Goal: Task Accomplishment & Management: Manage account settings

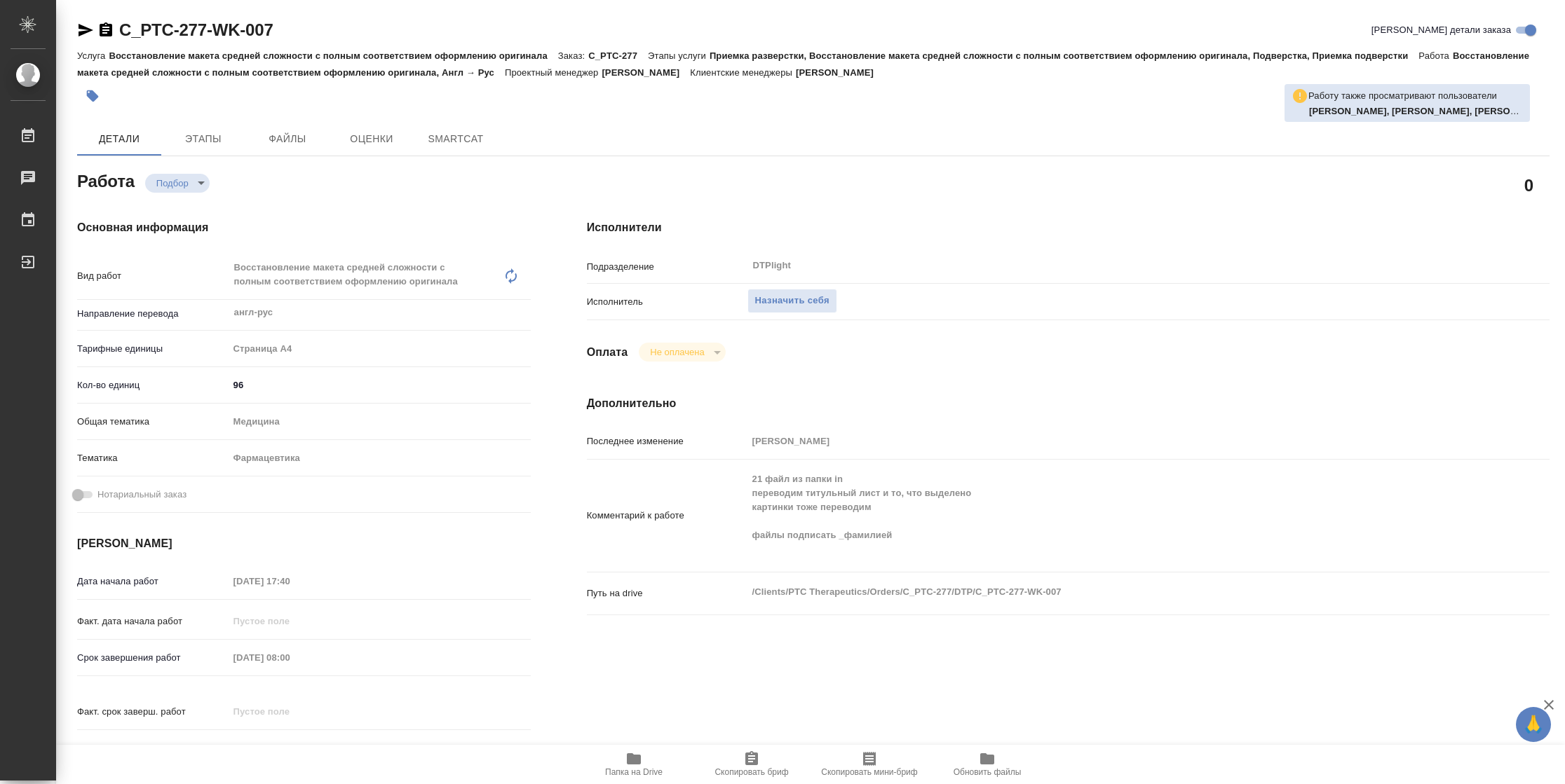
type textarea "x"
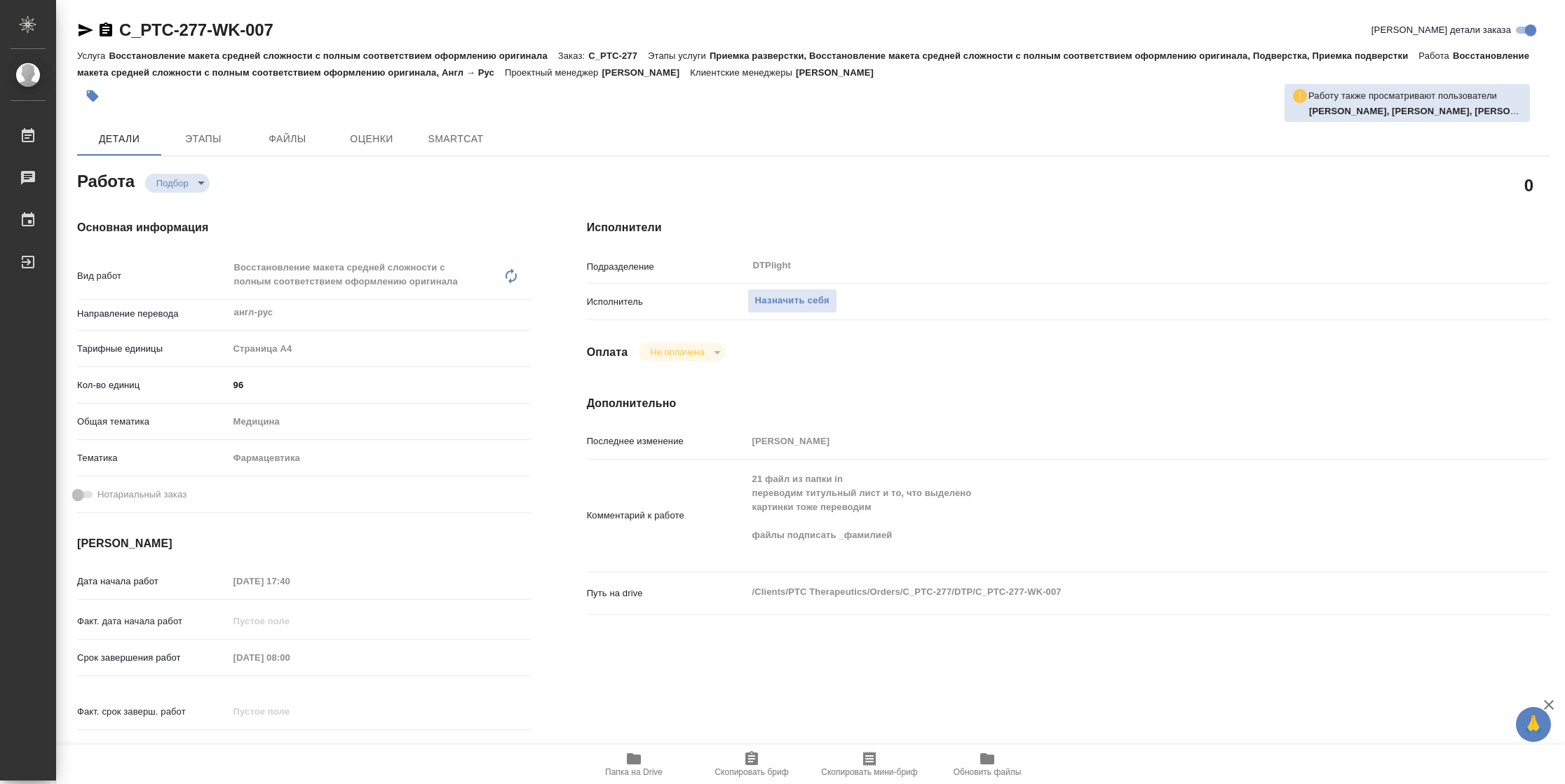
type textarea "x"
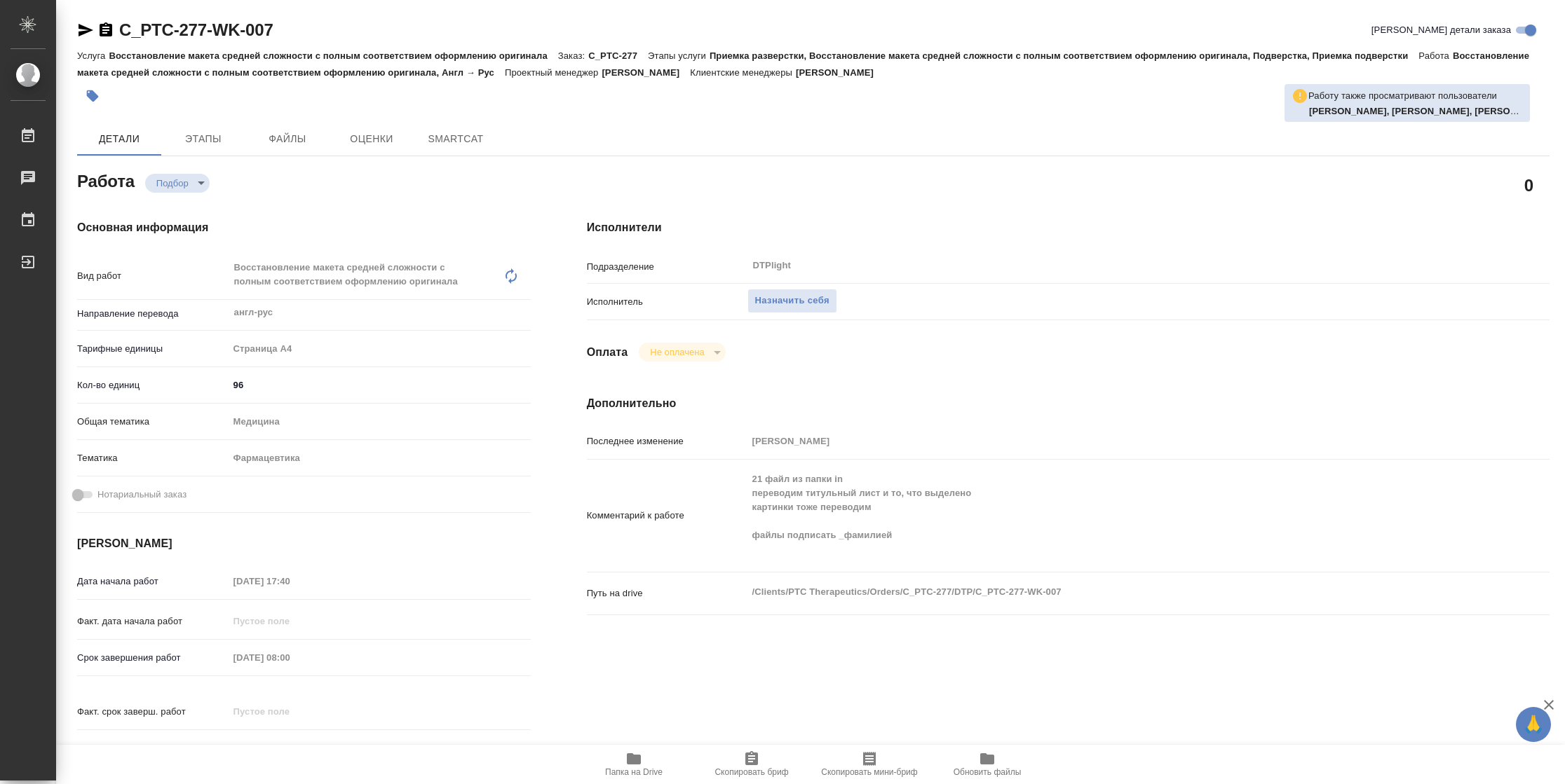
type textarea "x"
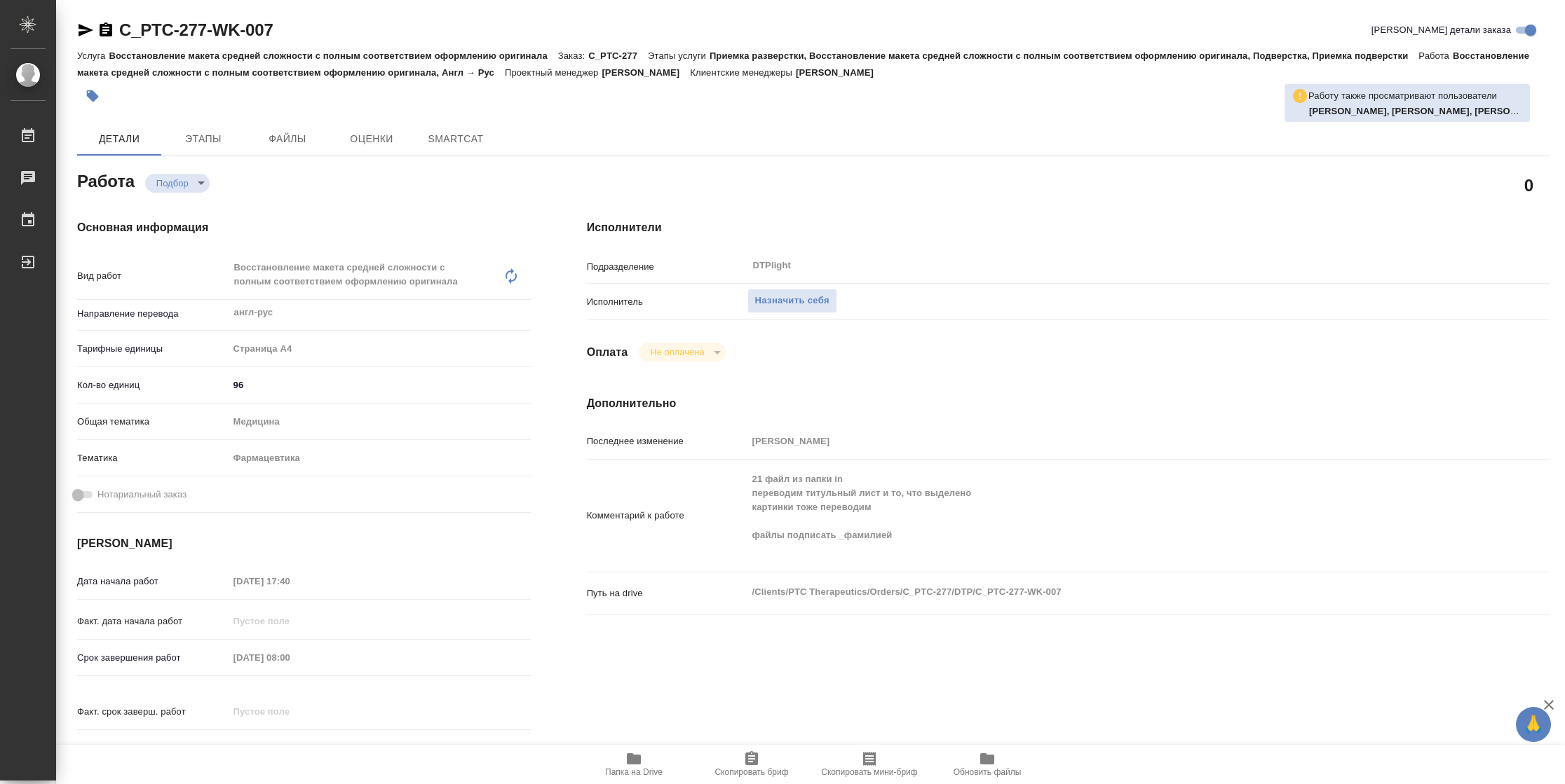
click at [628, 764] on icon "button" at bounding box center [634, 759] width 14 height 11
type textarea "x"
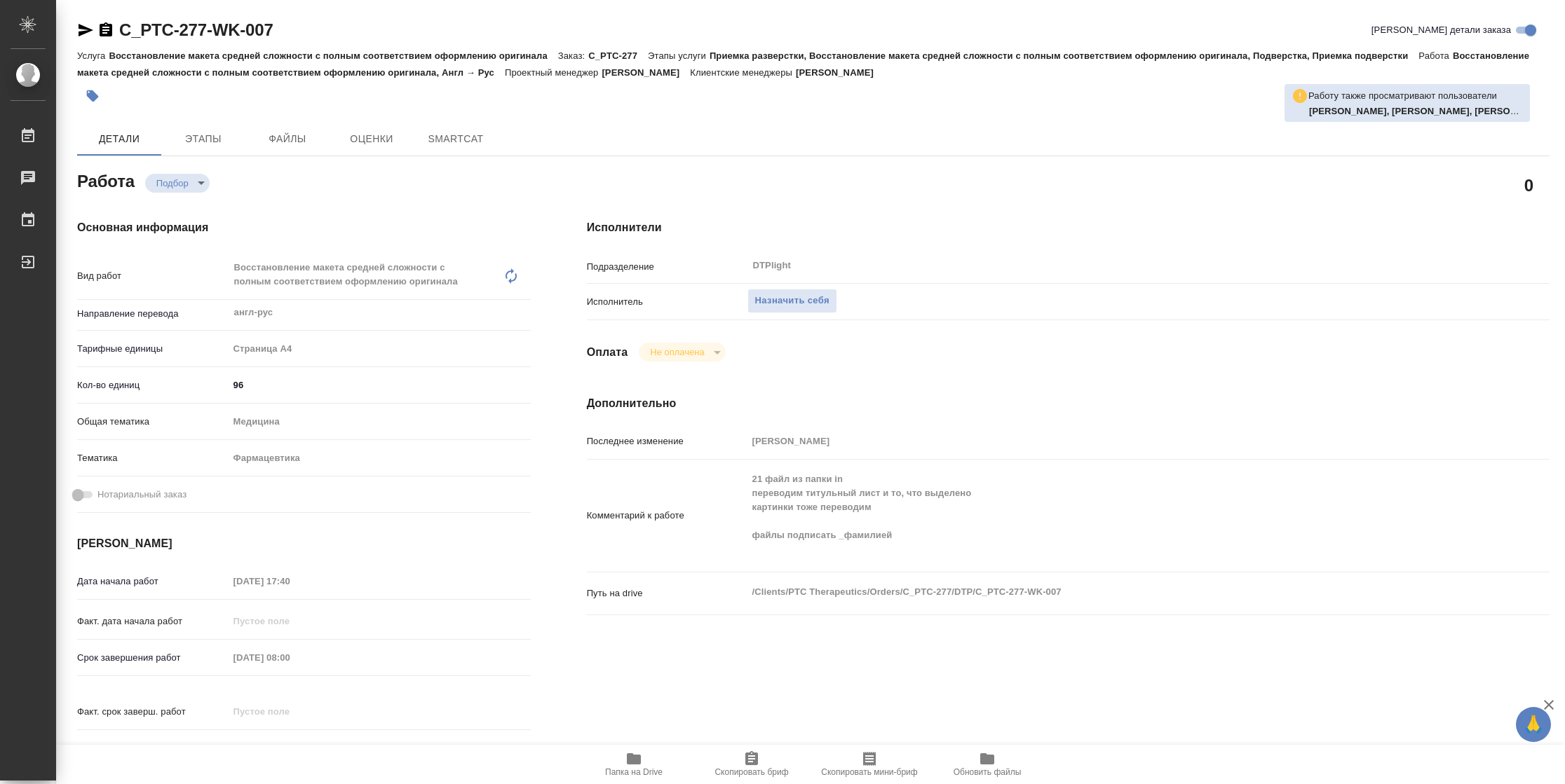
type textarea "x"
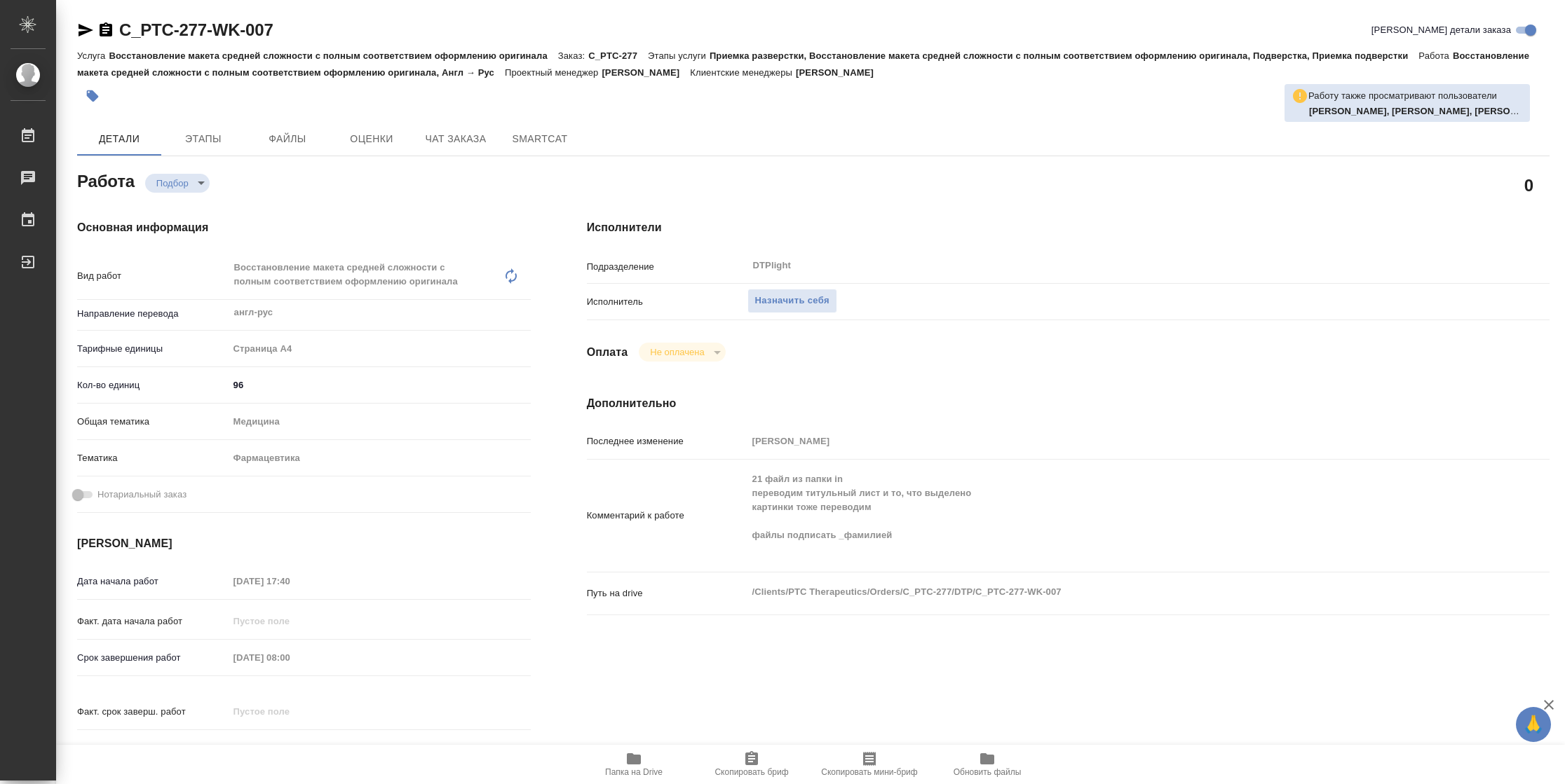
type textarea "x"
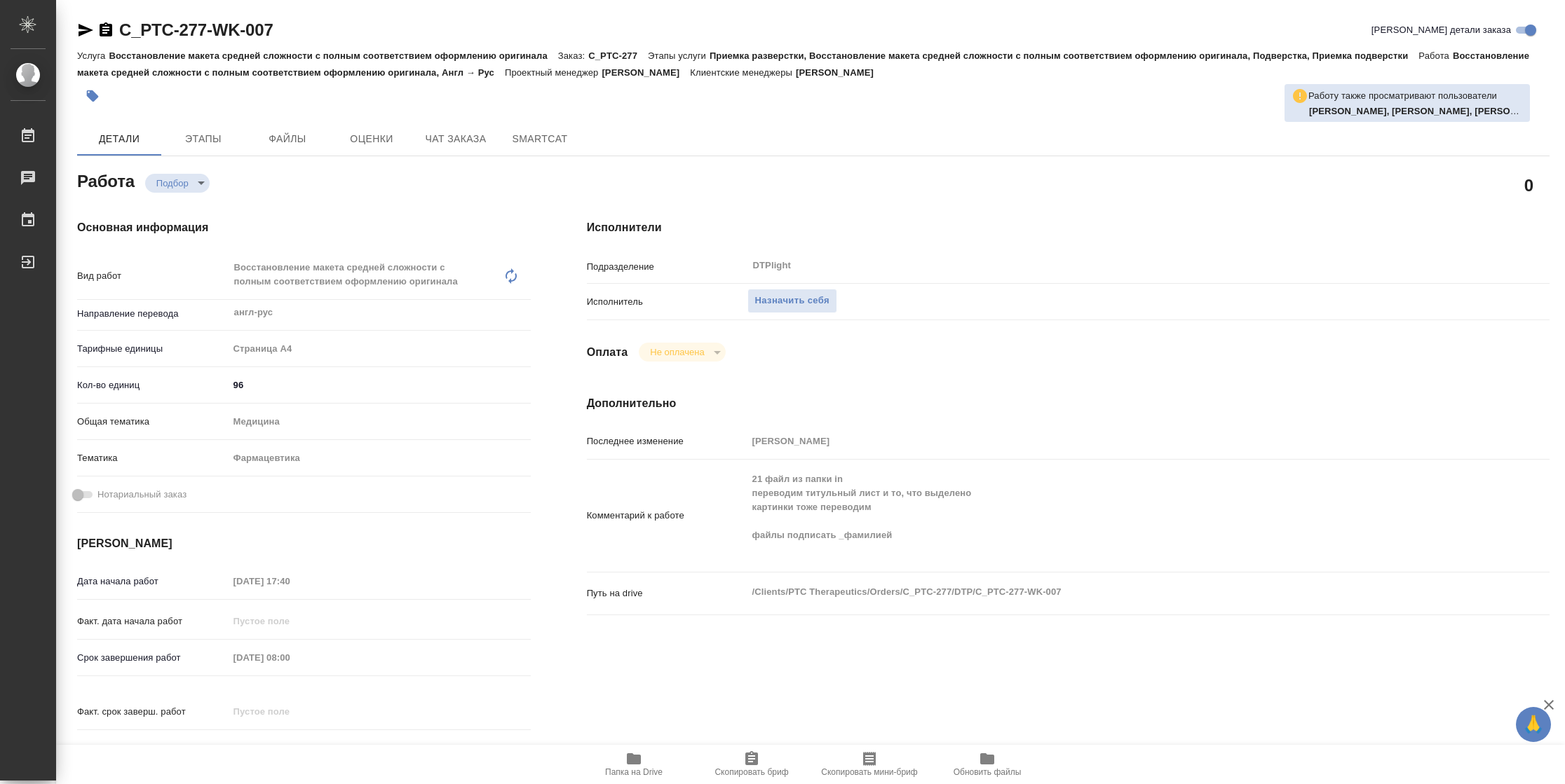
type textarea "x"
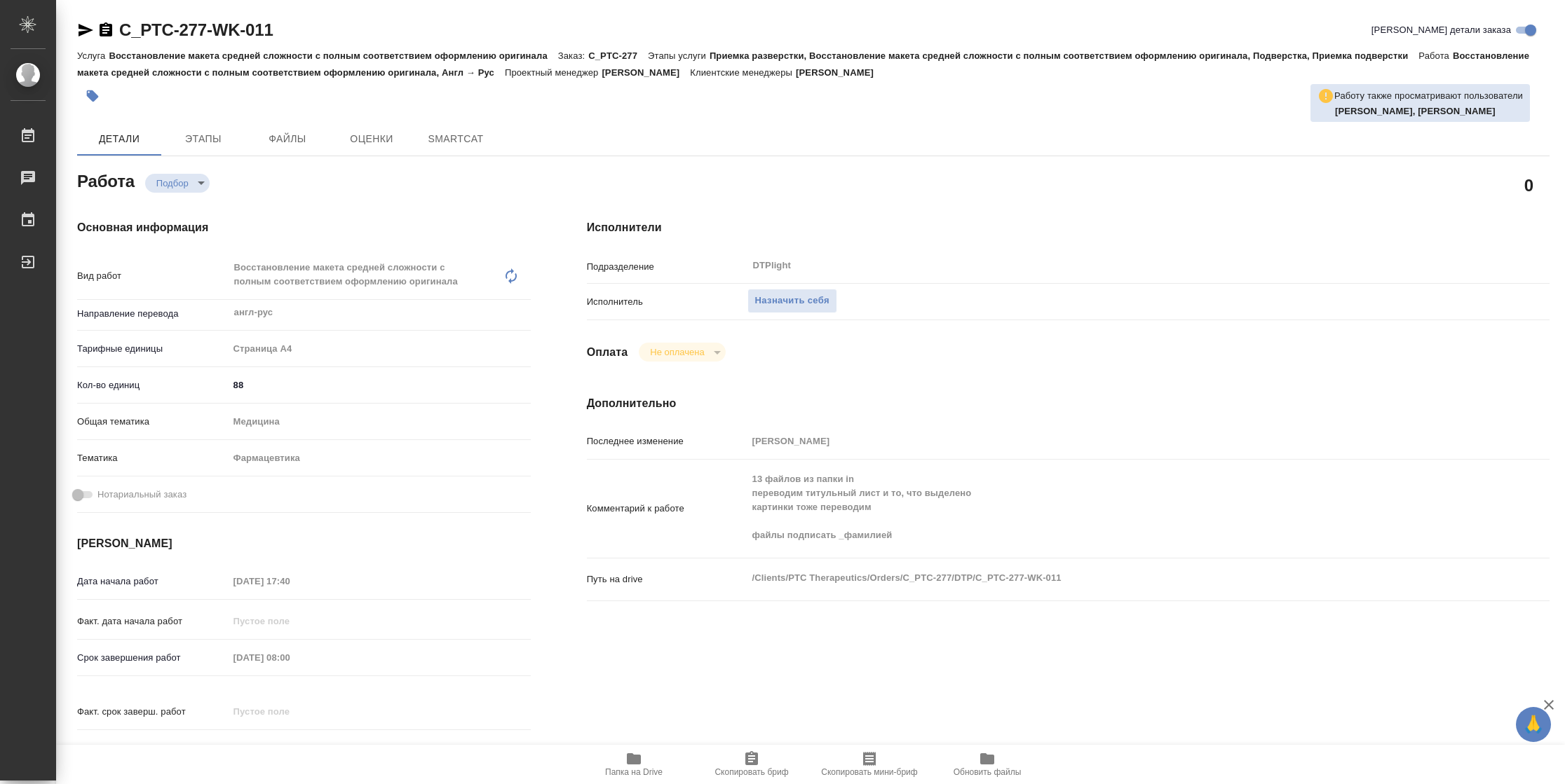
type textarea "x"
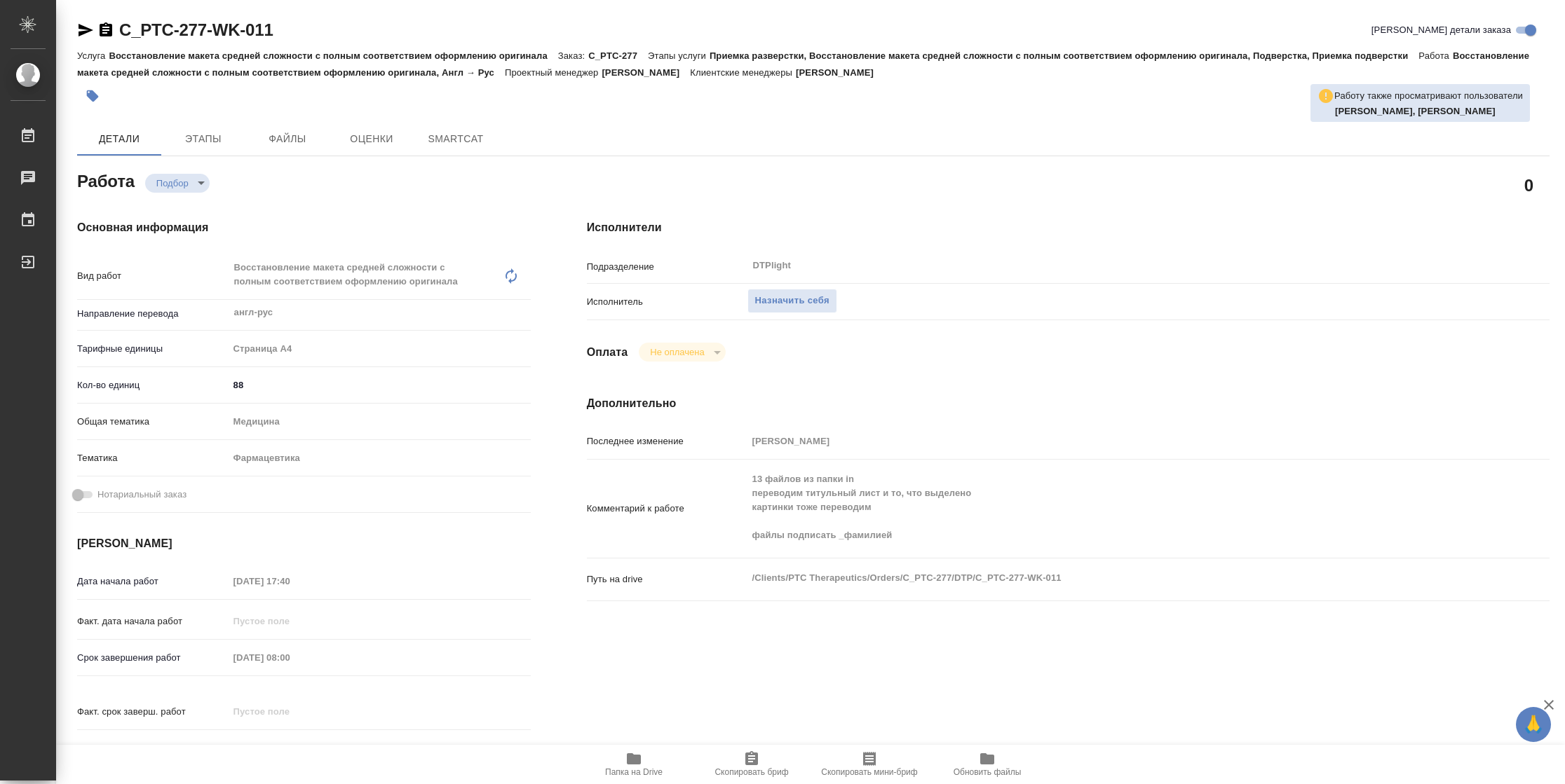
type textarea "x"
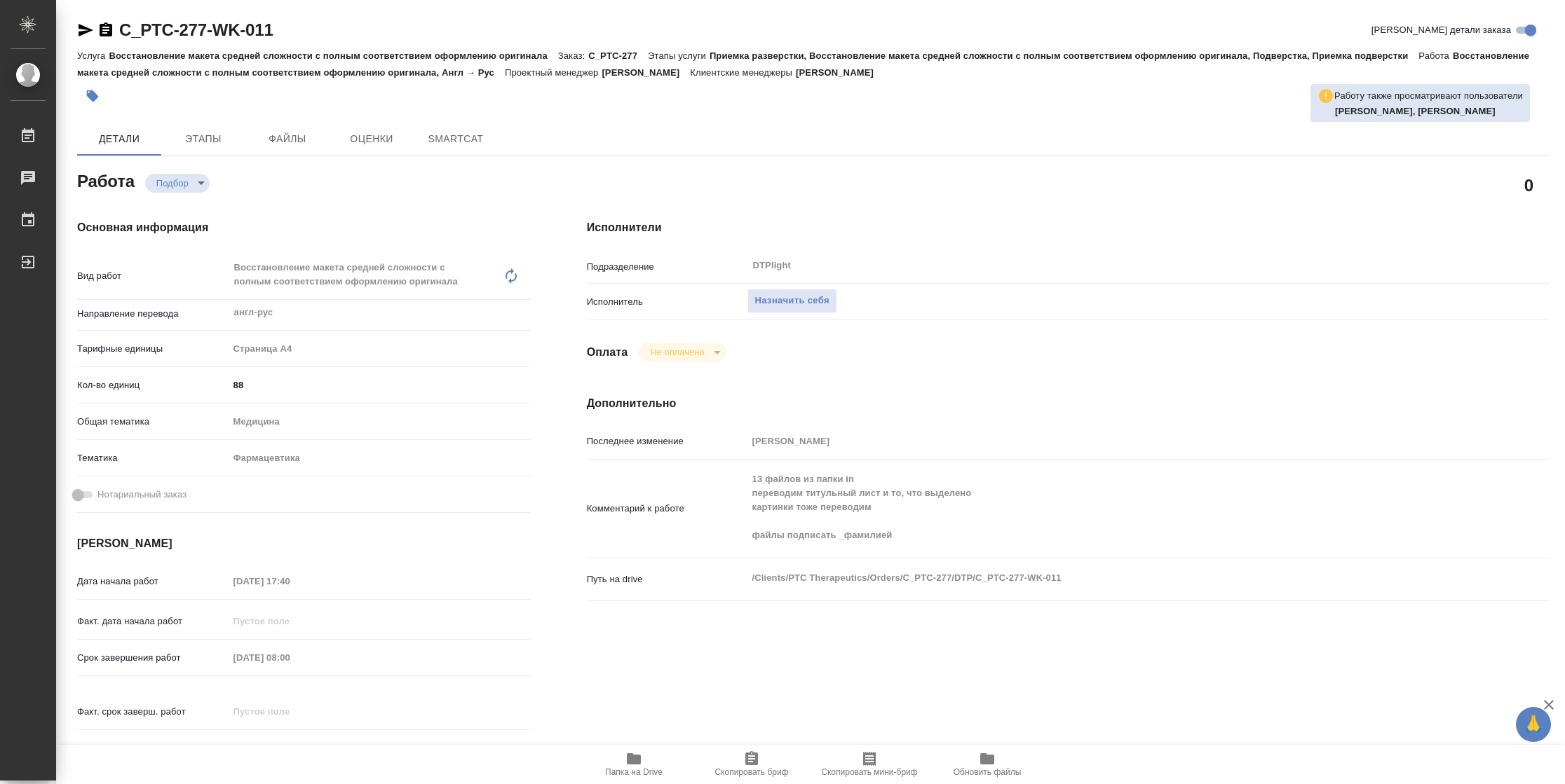
type textarea "x"
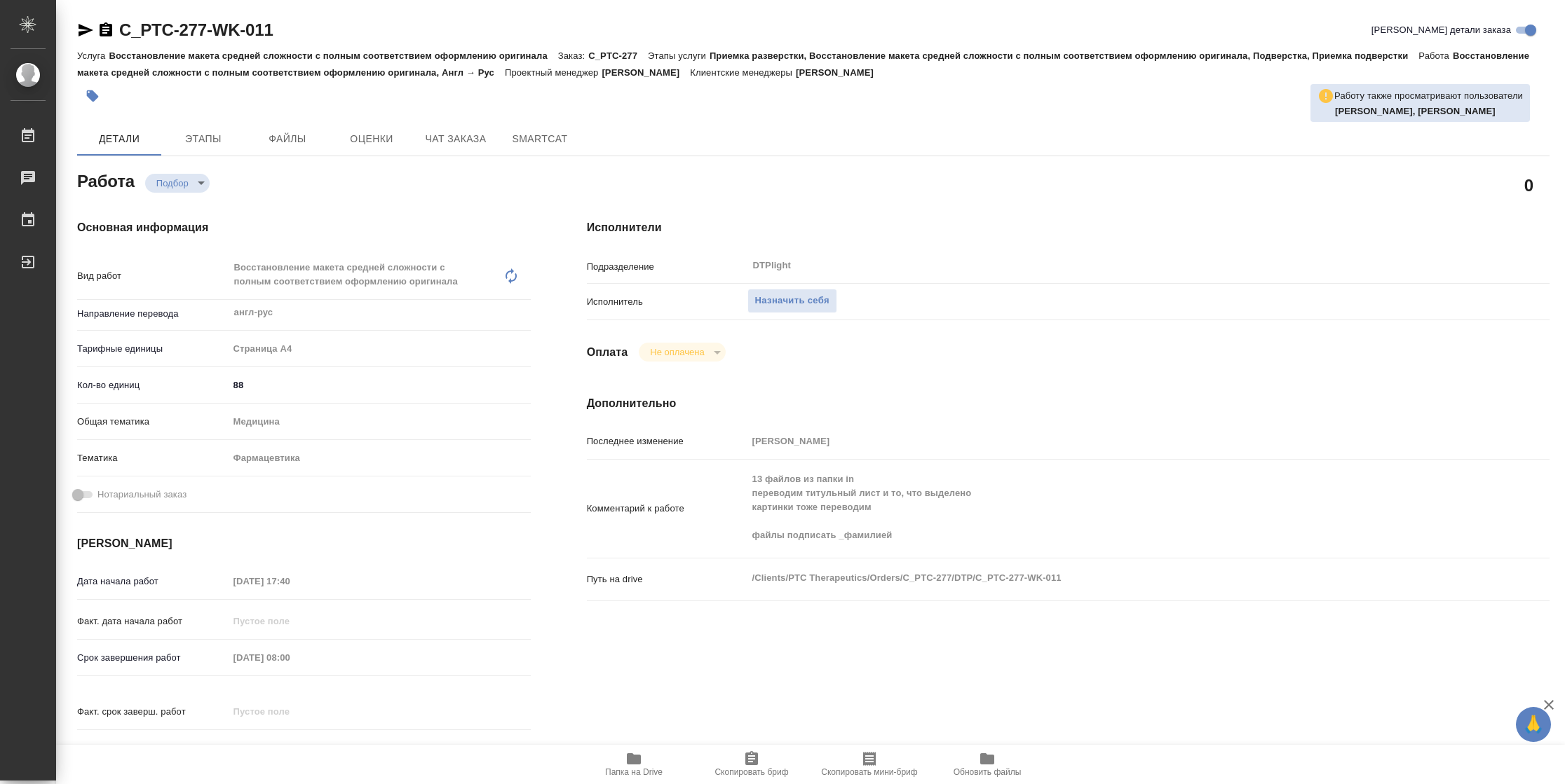
type textarea "x"
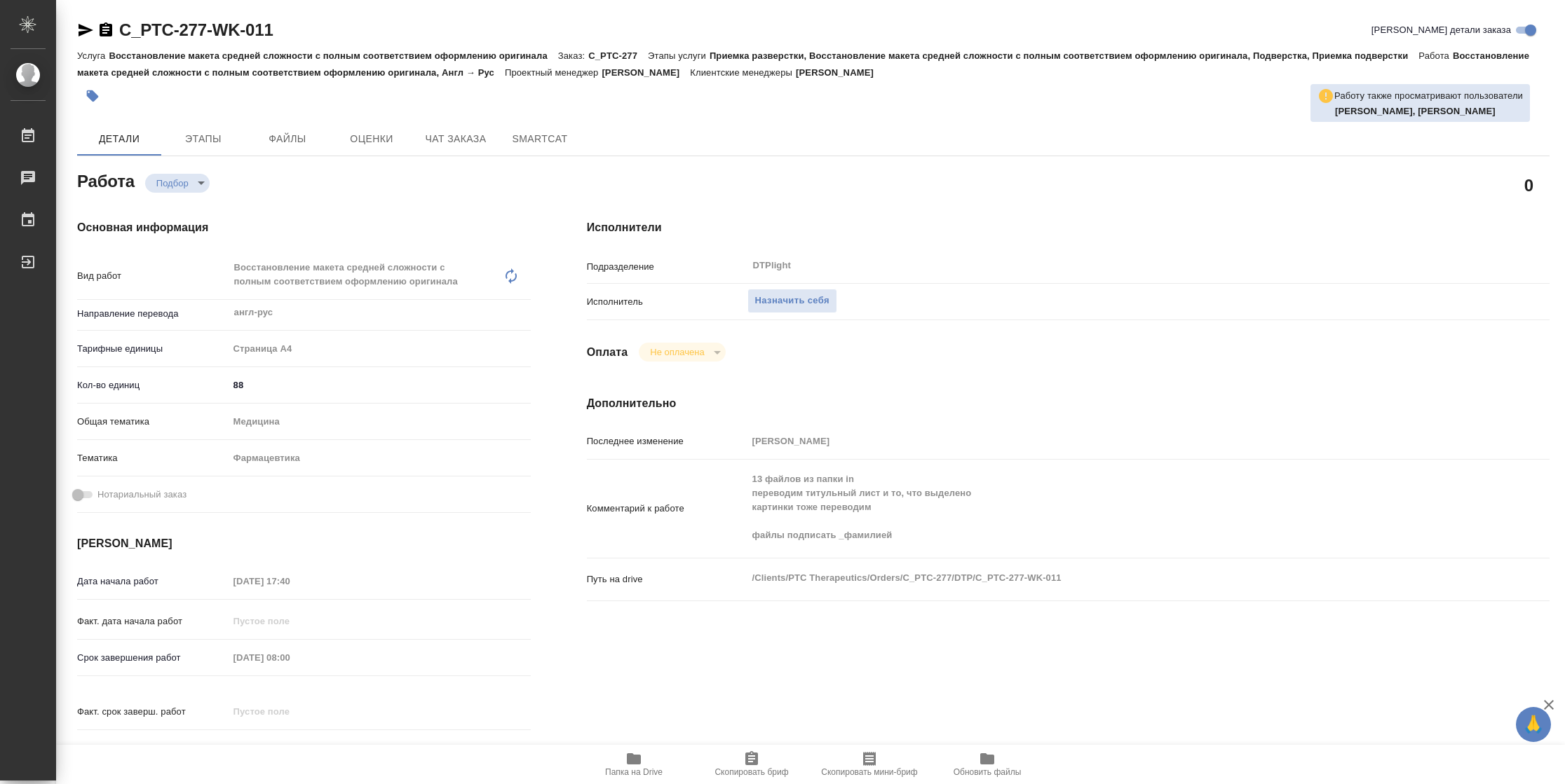
type textarea "x"
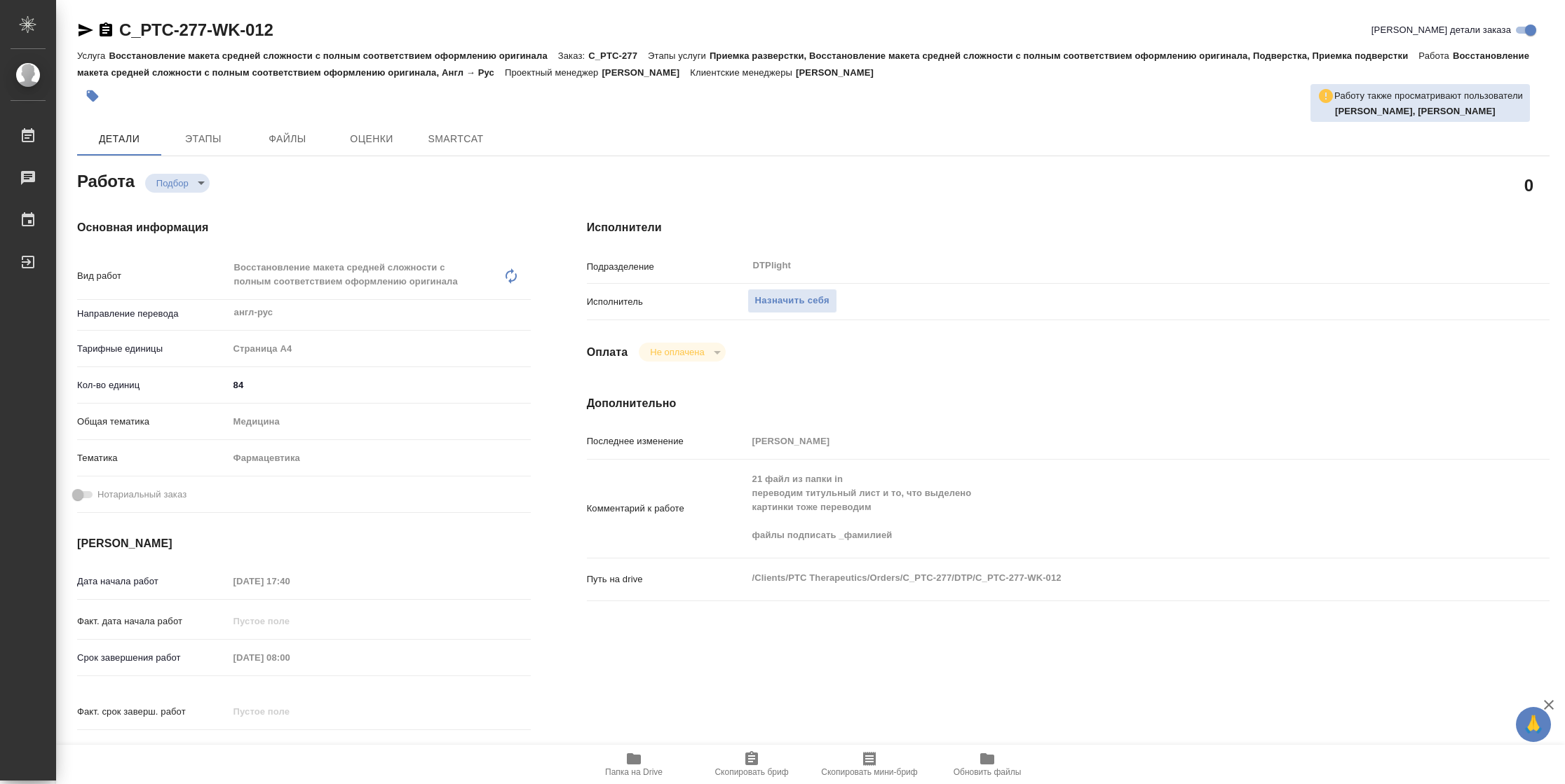
type textarea "x"
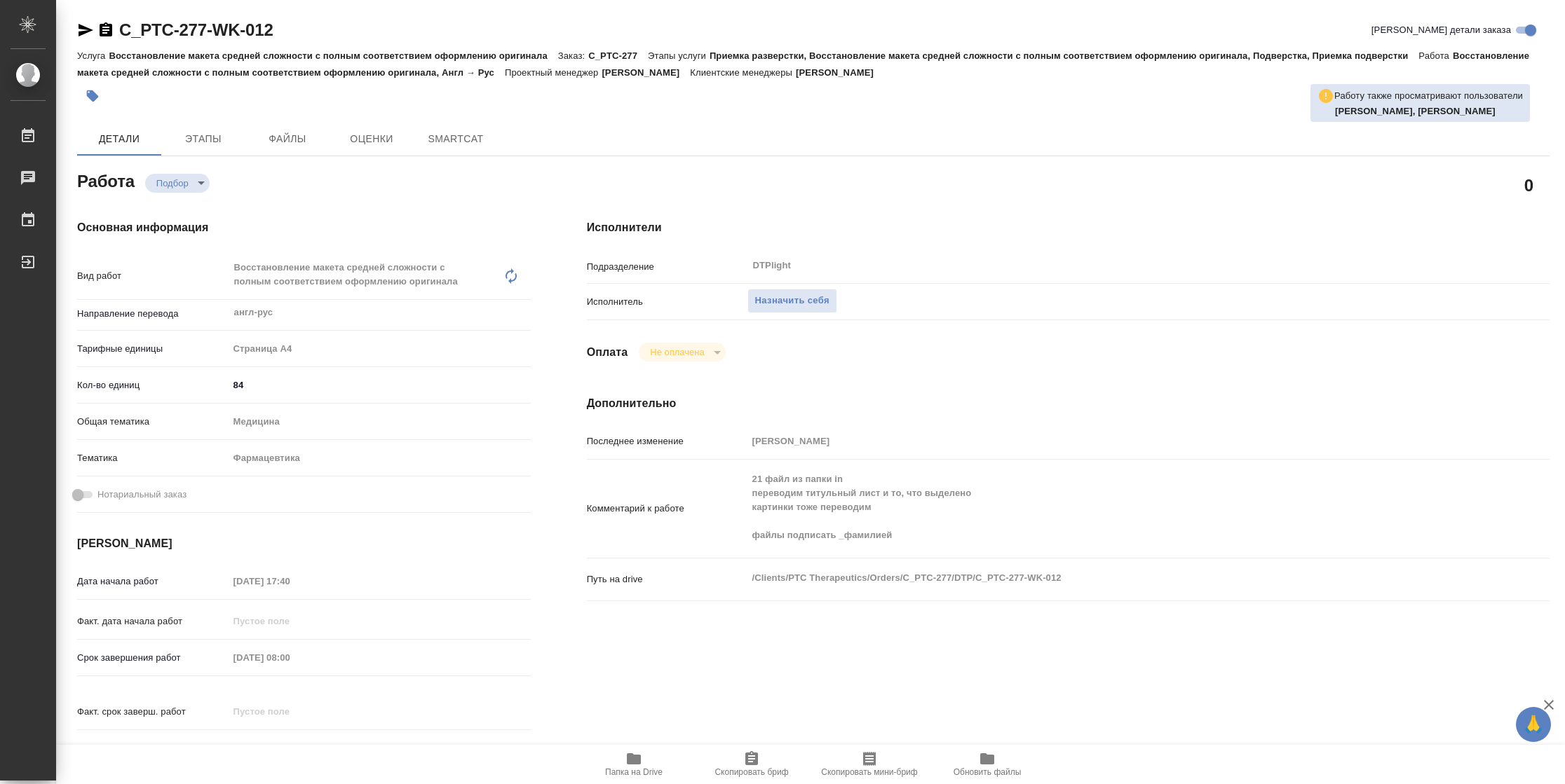
type textarea "x"
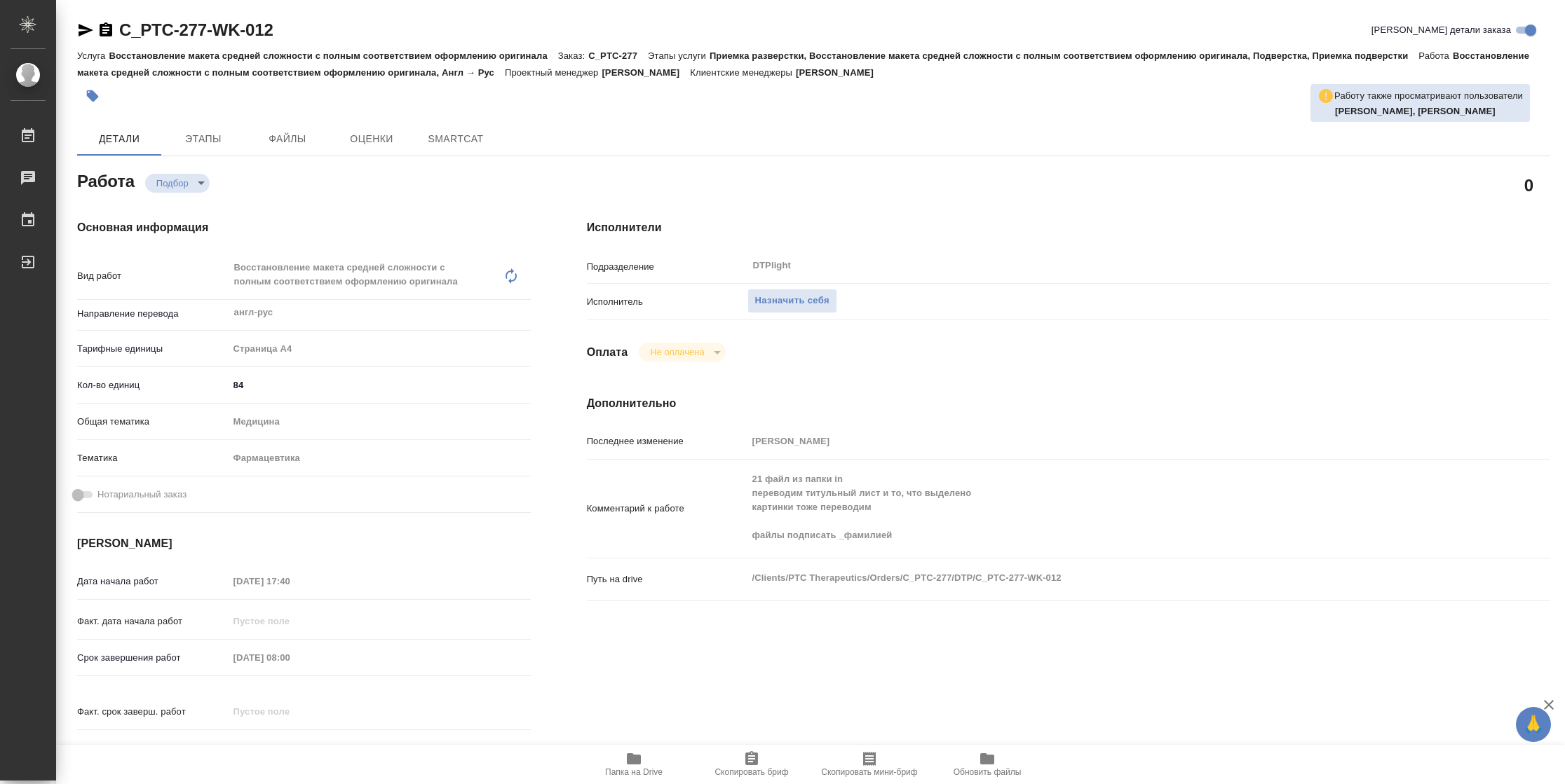
type textarea "x"
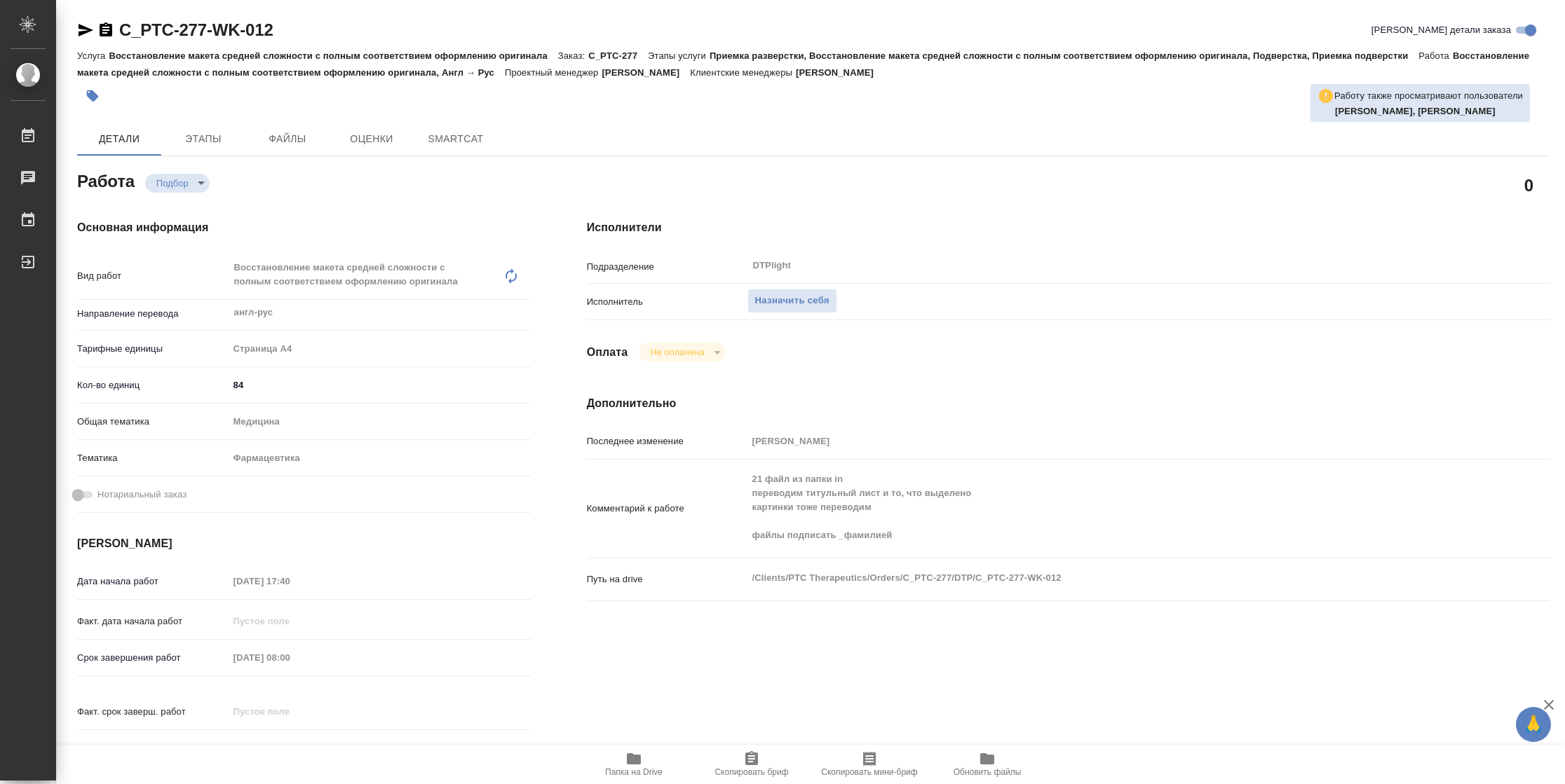
type textarea "x"
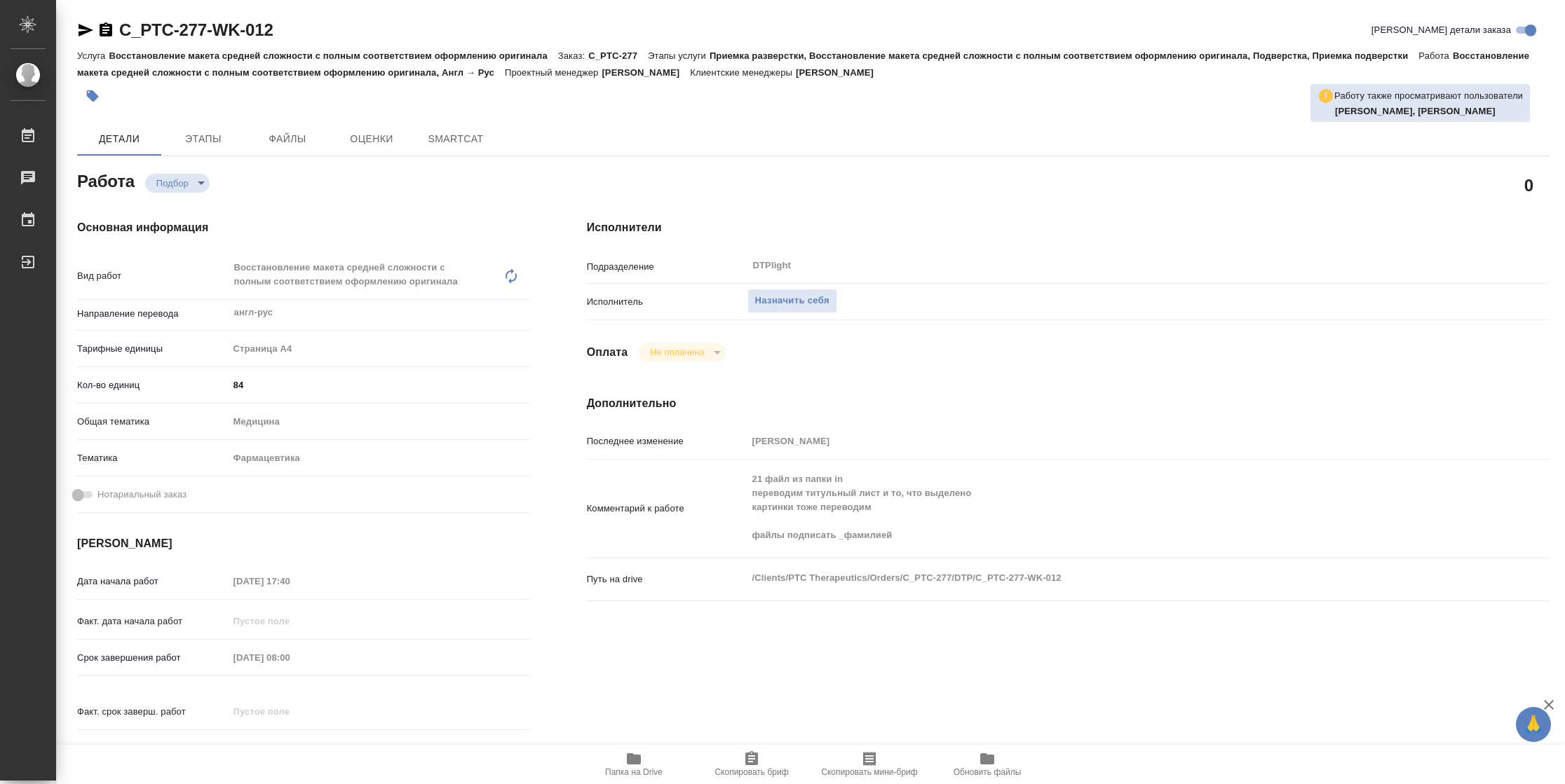
type textarea "x"
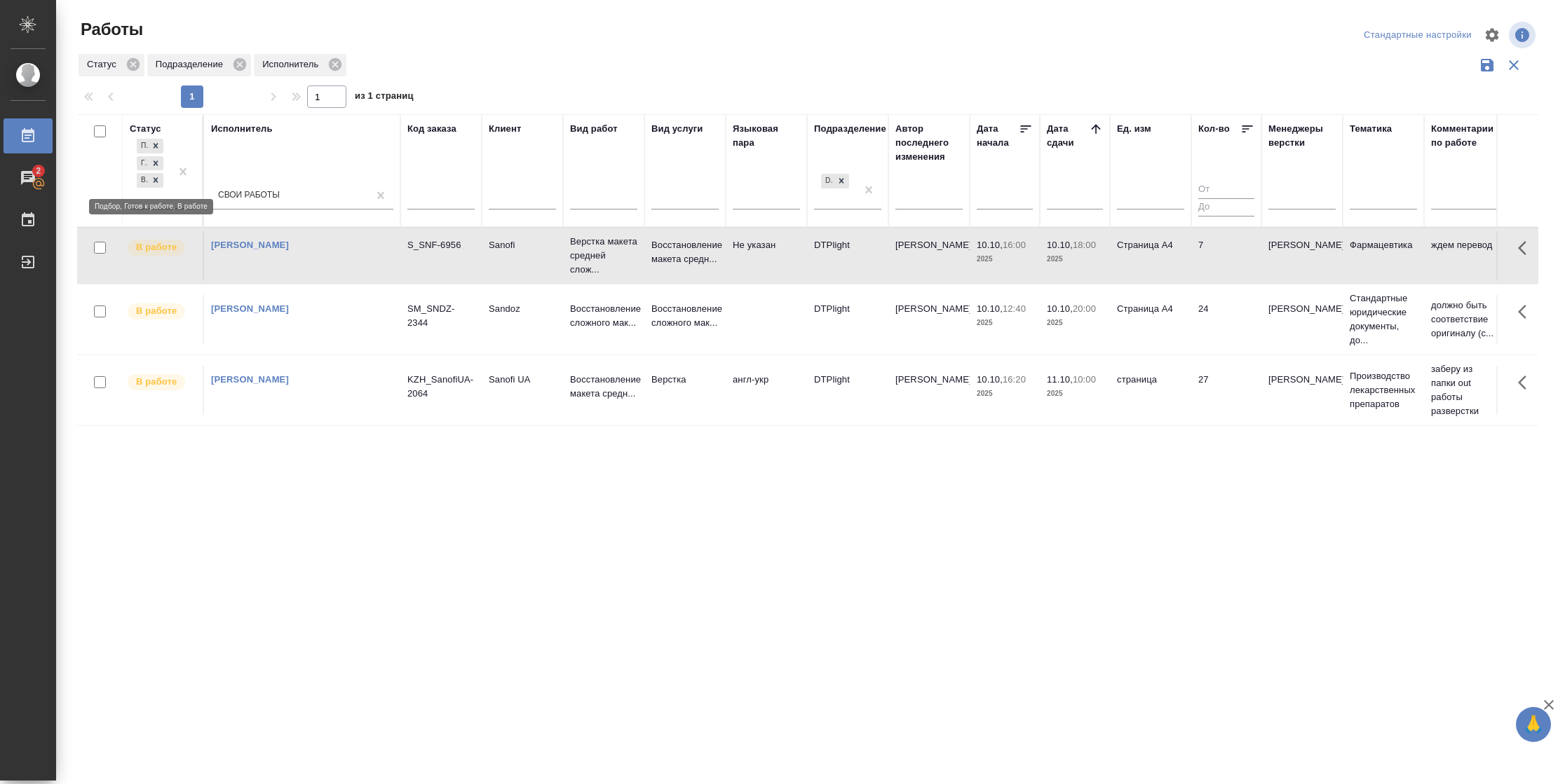
drag, startPoint x: 155, startPoint y: 176, endPoint x: 170, endPoint y: 191, distance: 21.2
click at [157, 177] on icon at bounding box center [155, 180] width 9 height 9
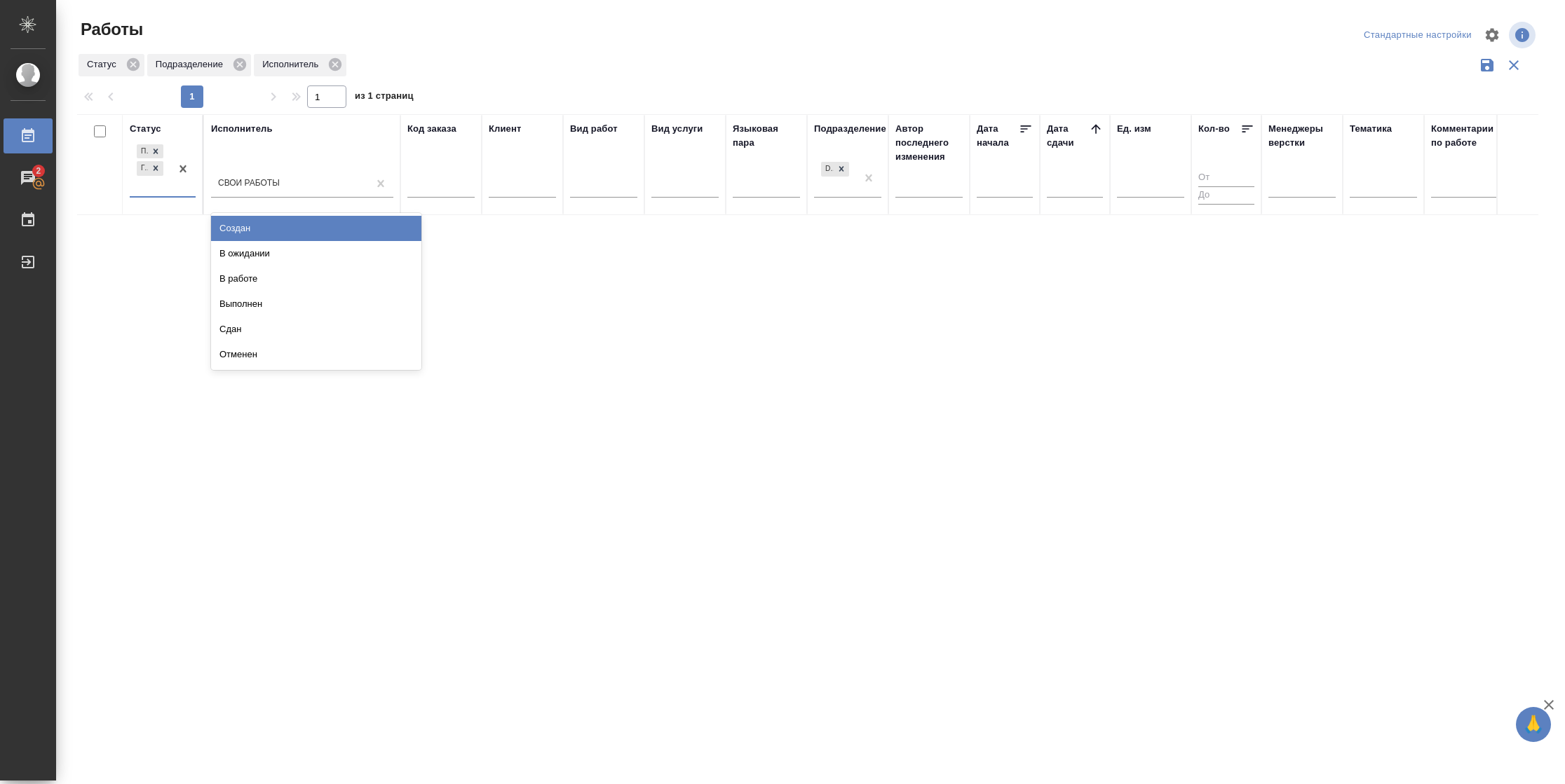
click at [172, 194] on div at bounding box center [183, 168] width 25 height 55
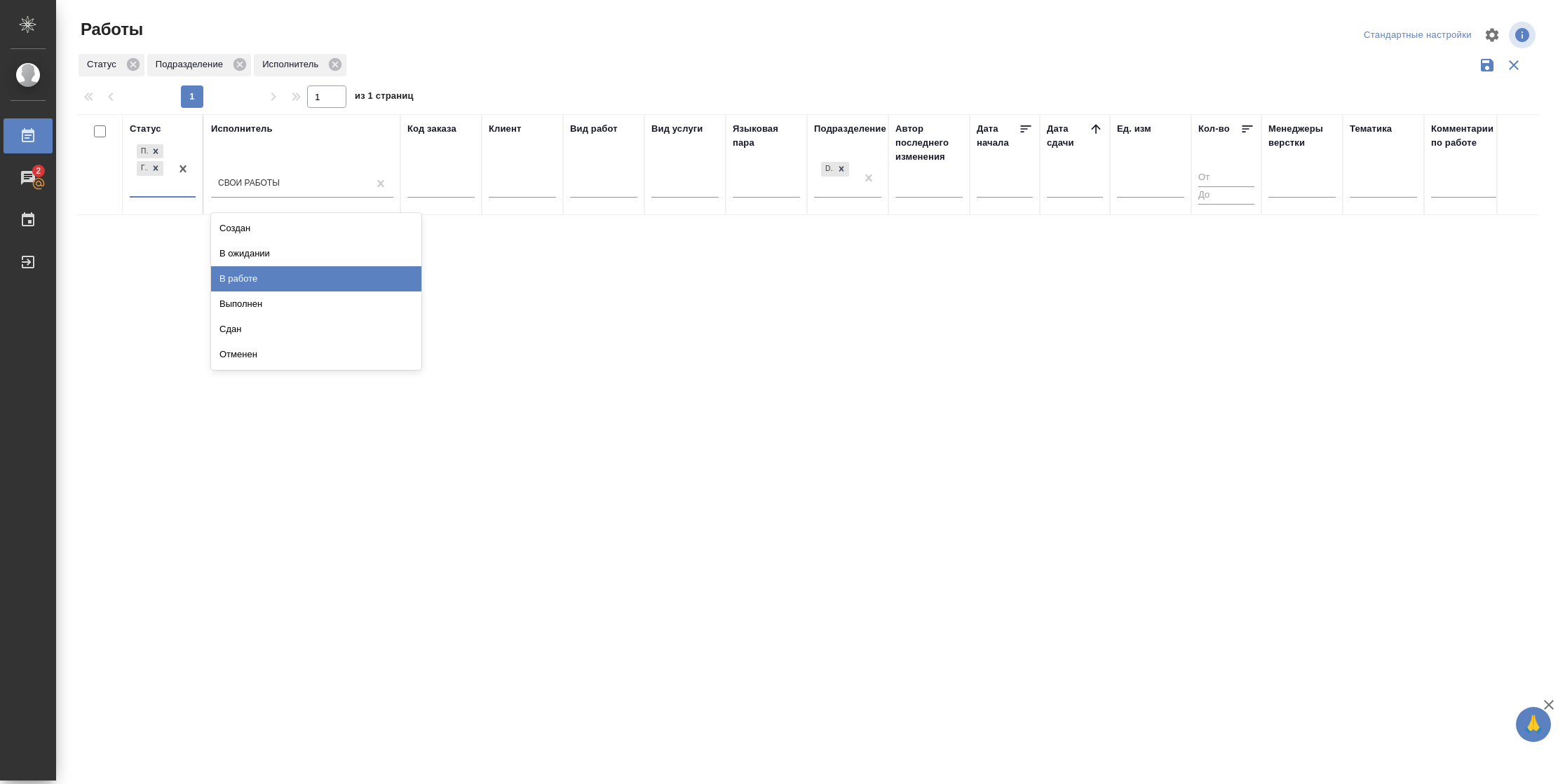
click at [242, 273] on div "В работе" at bounding box center [316, 279] width 210 height 25
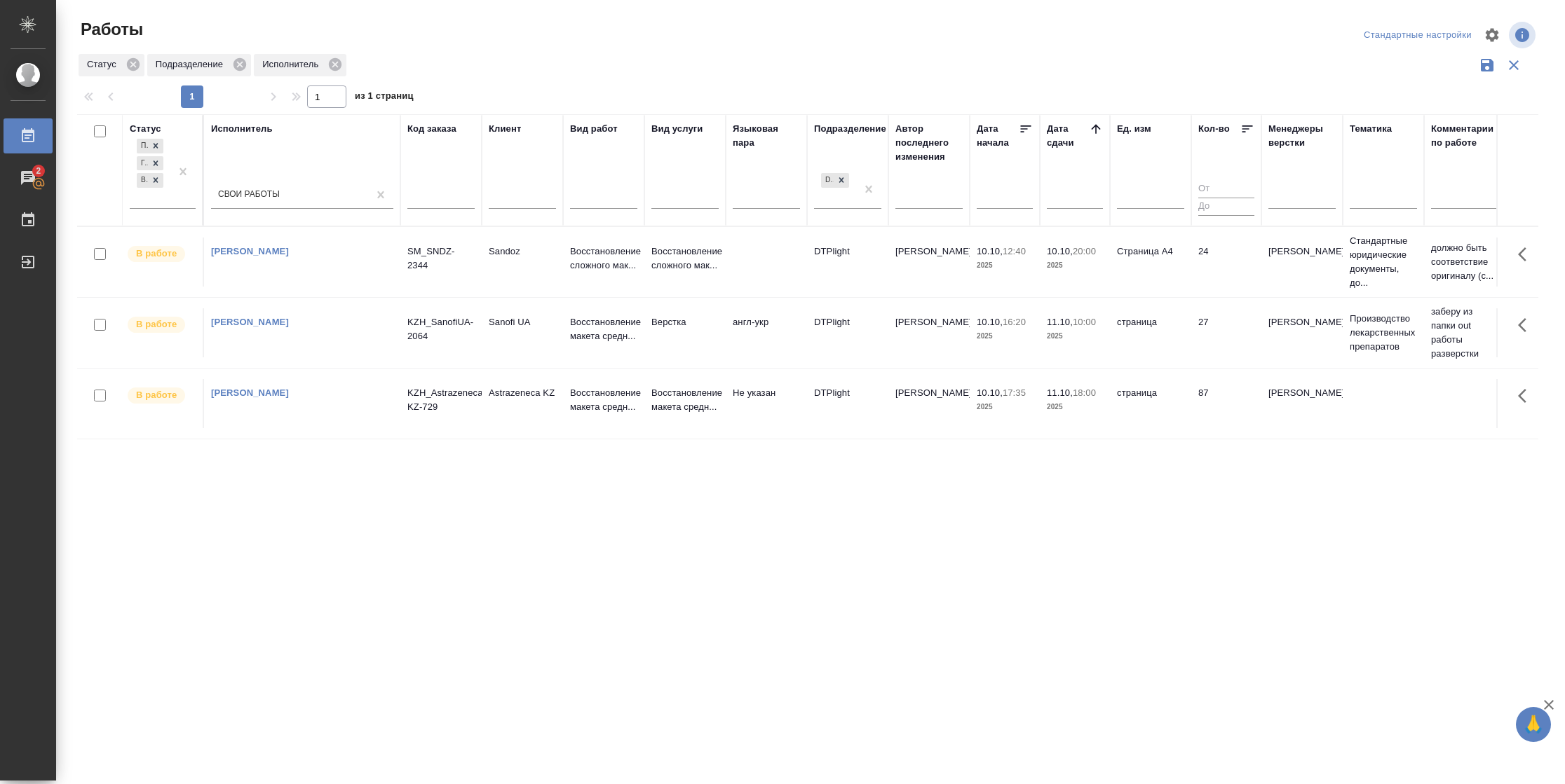
click at [1217, 400] on td "87" at bounding box center [1226, 403] width 70 height 49
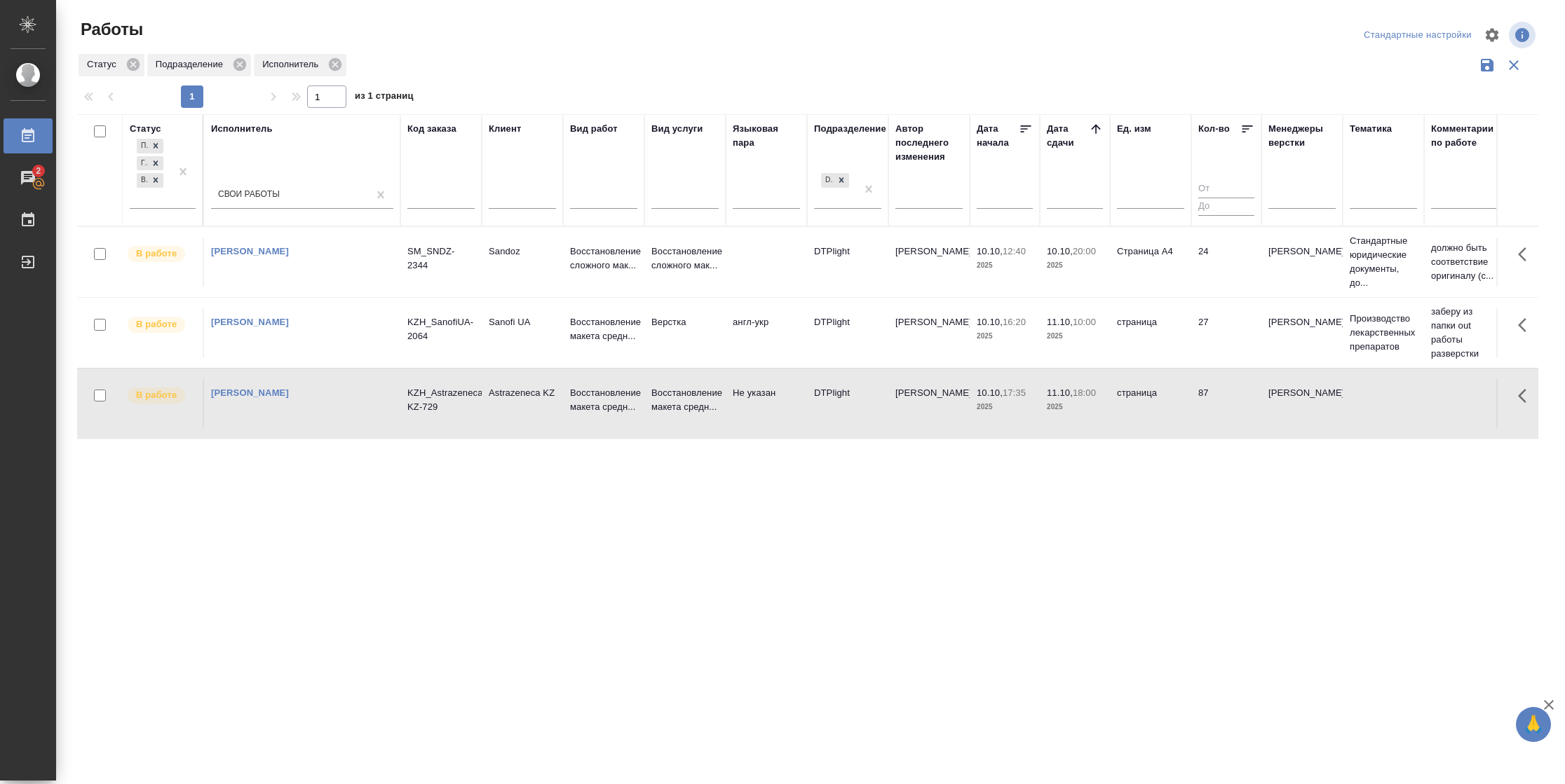
click at [1217, 400] on td "87" at bounding box center [1226, 403] width 70 height 49
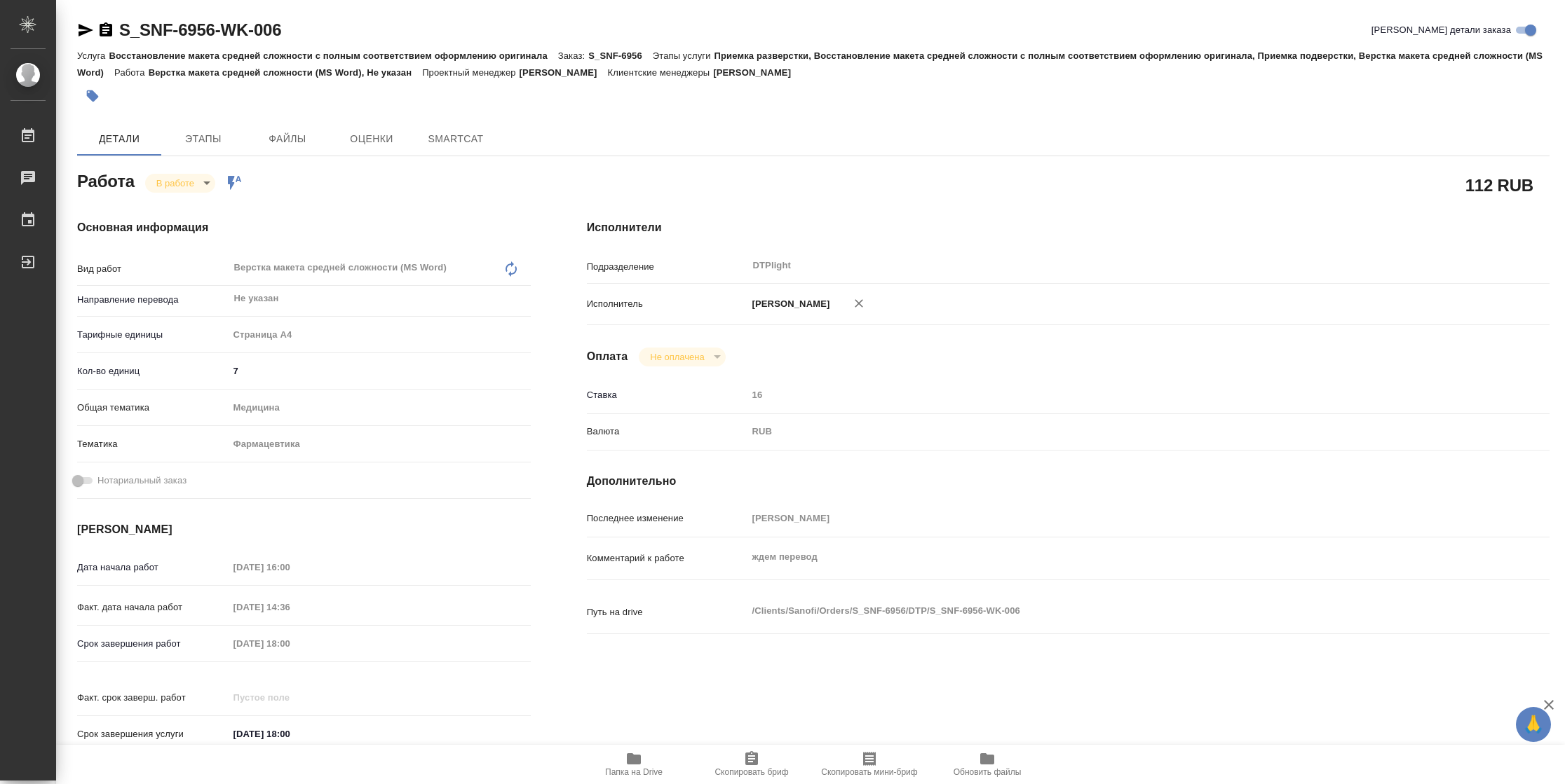
type textarea "x"
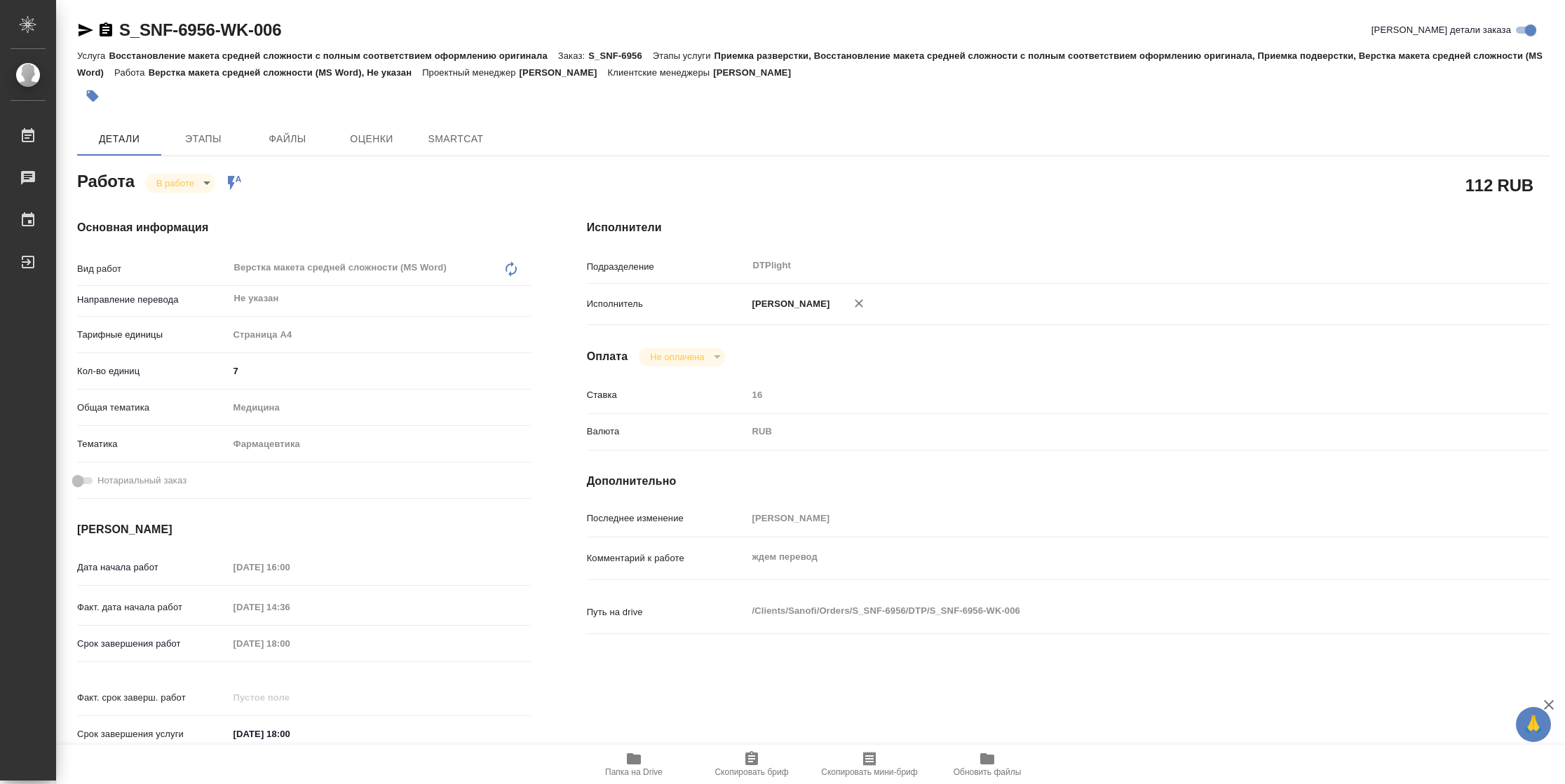
type textarea "x"
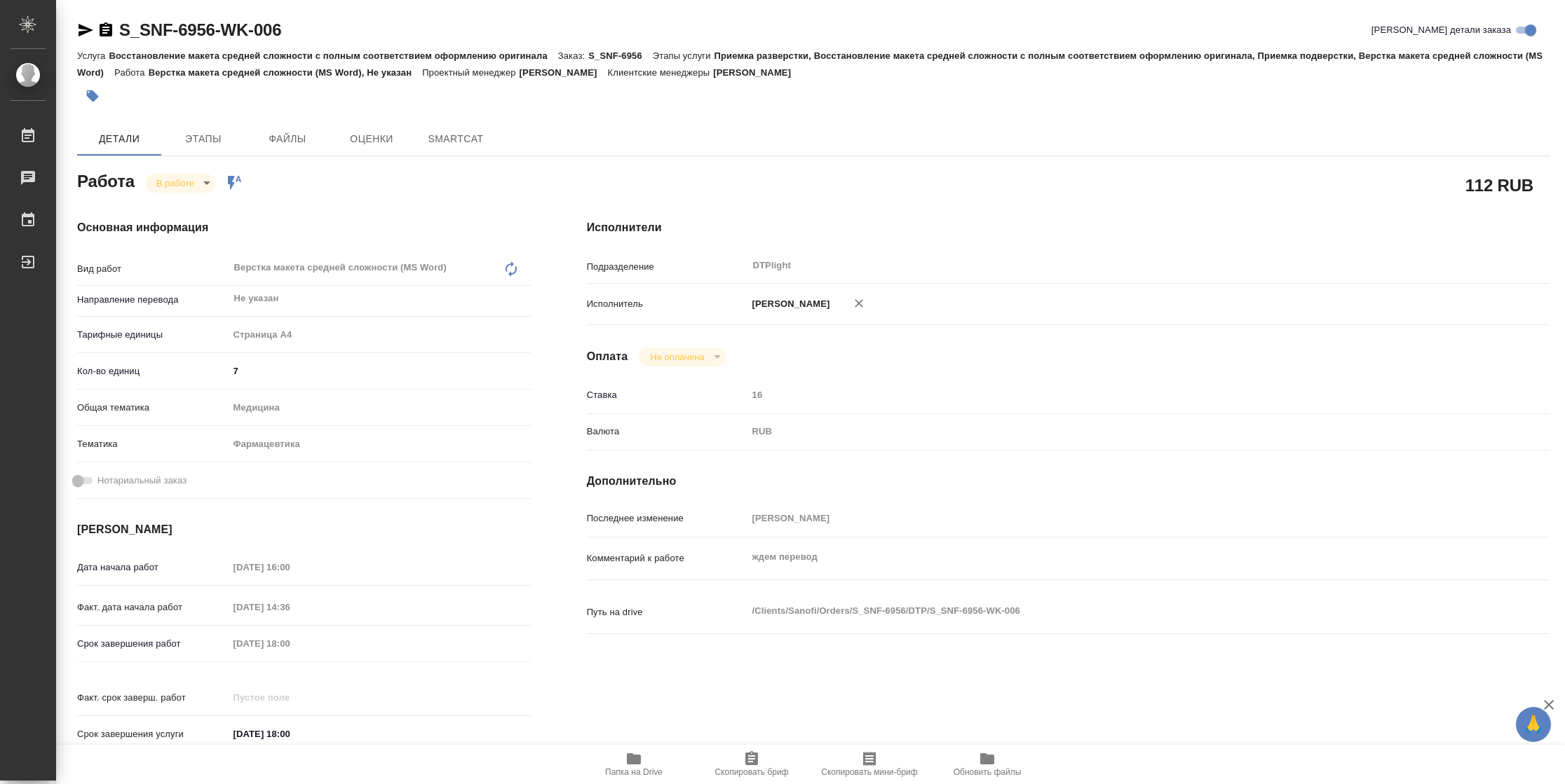
type textarea "x"
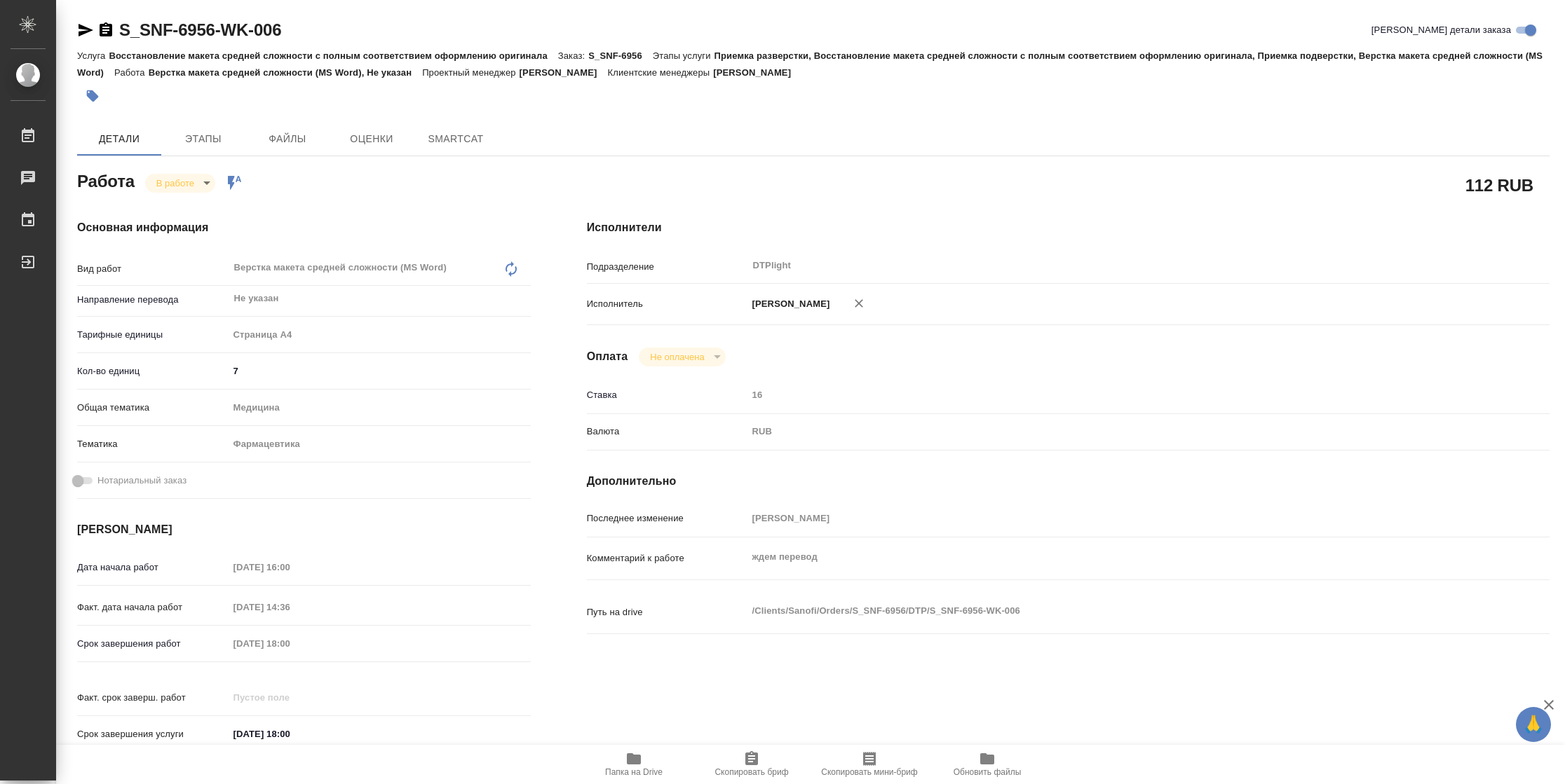
type textarea "x"
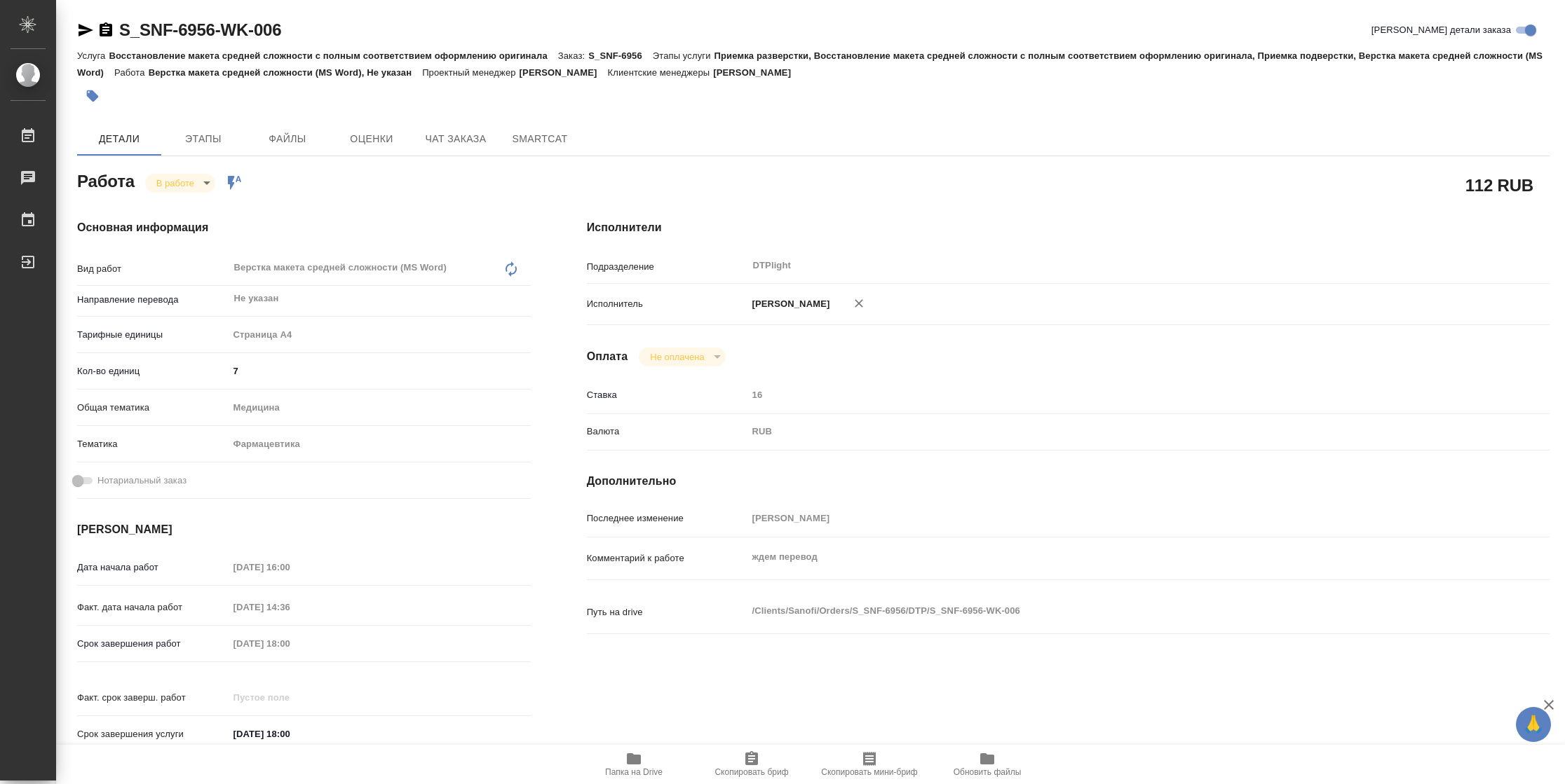
type textarea "x"
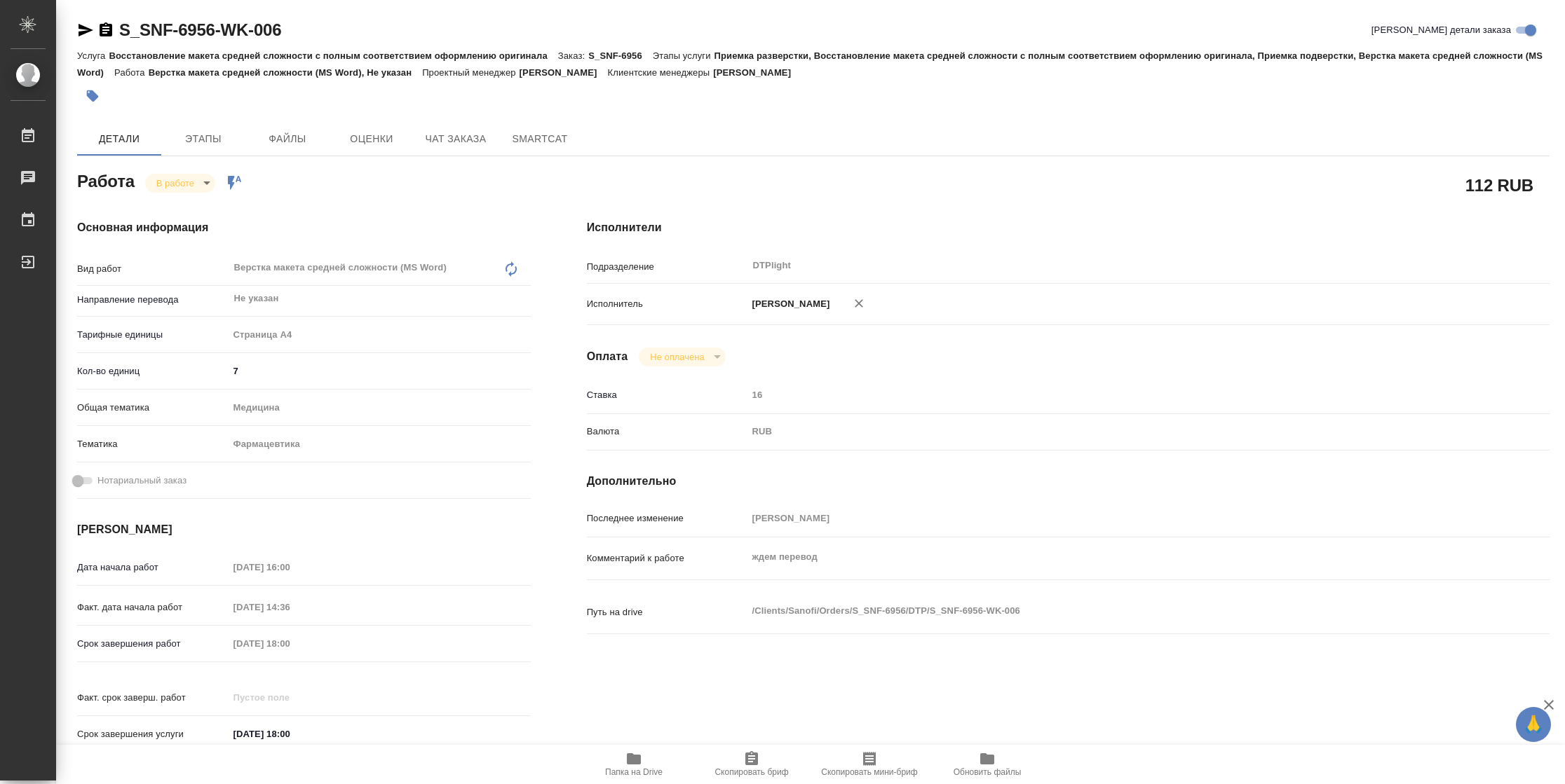
click at [617, 758] on span "Папка на Drive" at bounding box center [634, 764] width 101 height 27
type textarea "x"
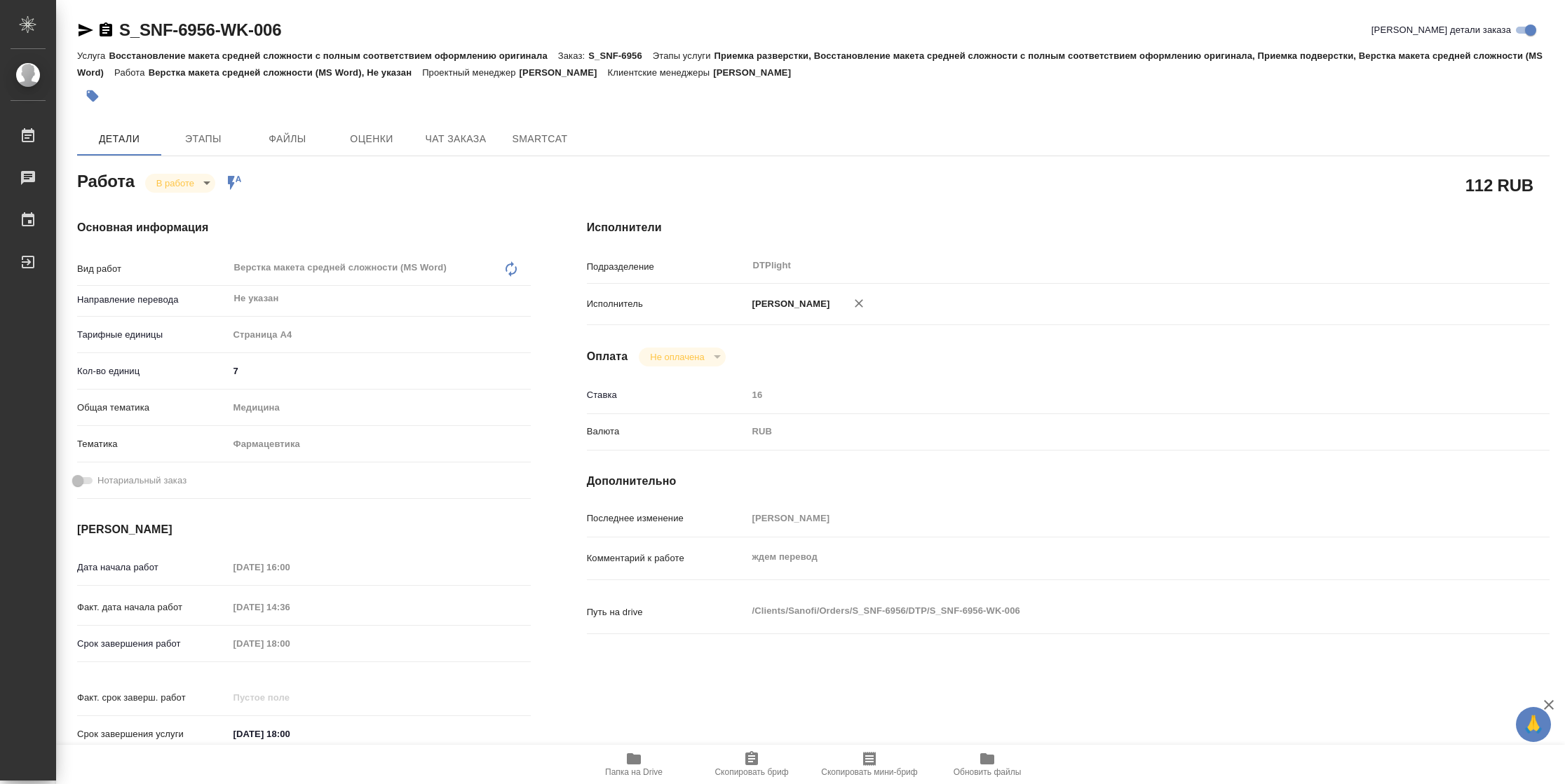
type textarea "x"
click at [182, 181] on body "🙏 .cls-1 fill:#fff; AWATERA Vasilyeva Natalia Работы 2 Чаты График Выйти S_SNF-…" at bounding box center [782, 392] width 1565 height 784
click at [182, 209] on button "Выполнен" at bounding box center [182, 206] width 51 height 15
click at [90, 30] on icon "button" at bounding box center [86, 30] width 15 height 12
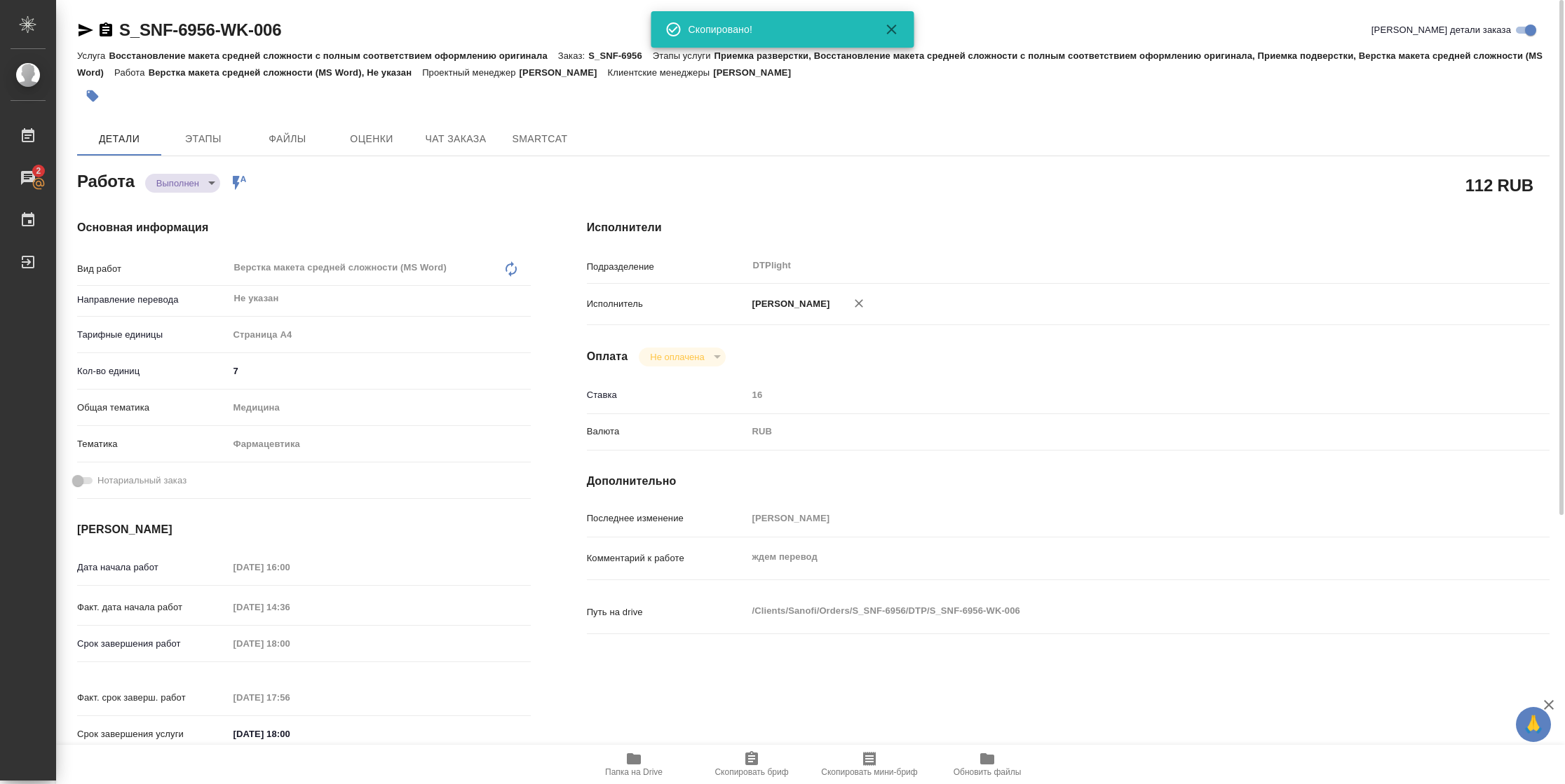
type textarea "x"
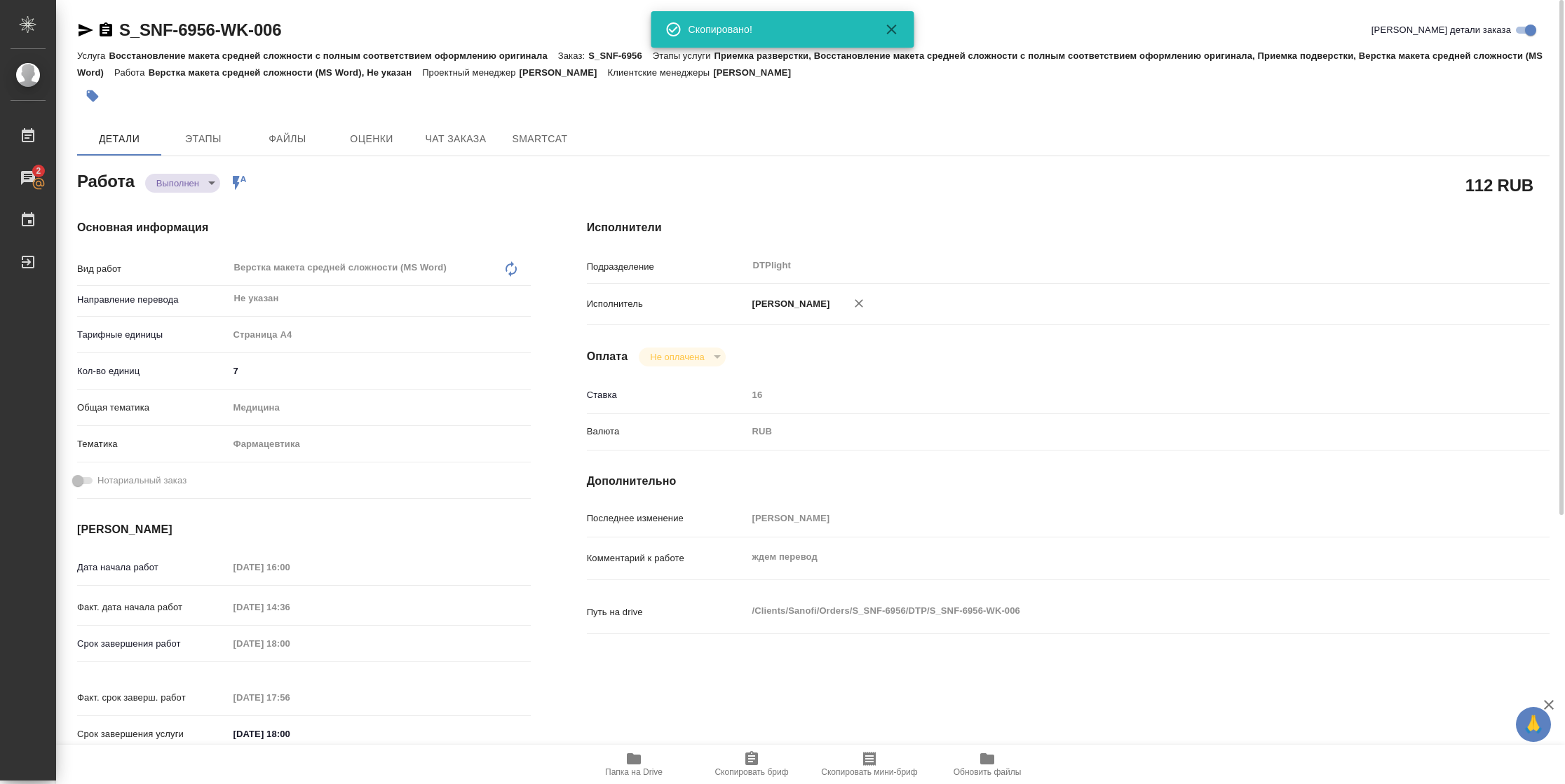
type textarea "x"
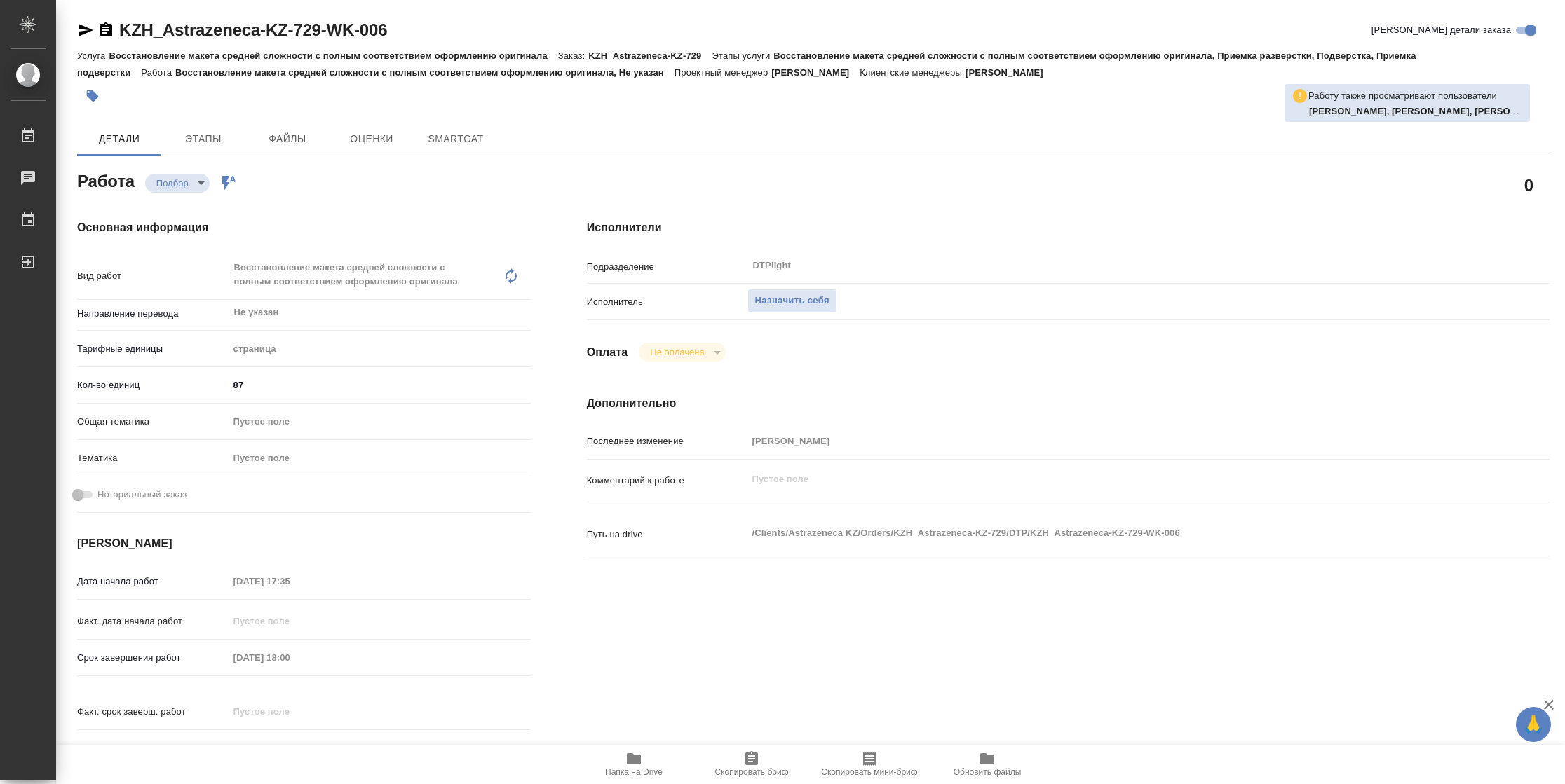
type textarea "x"
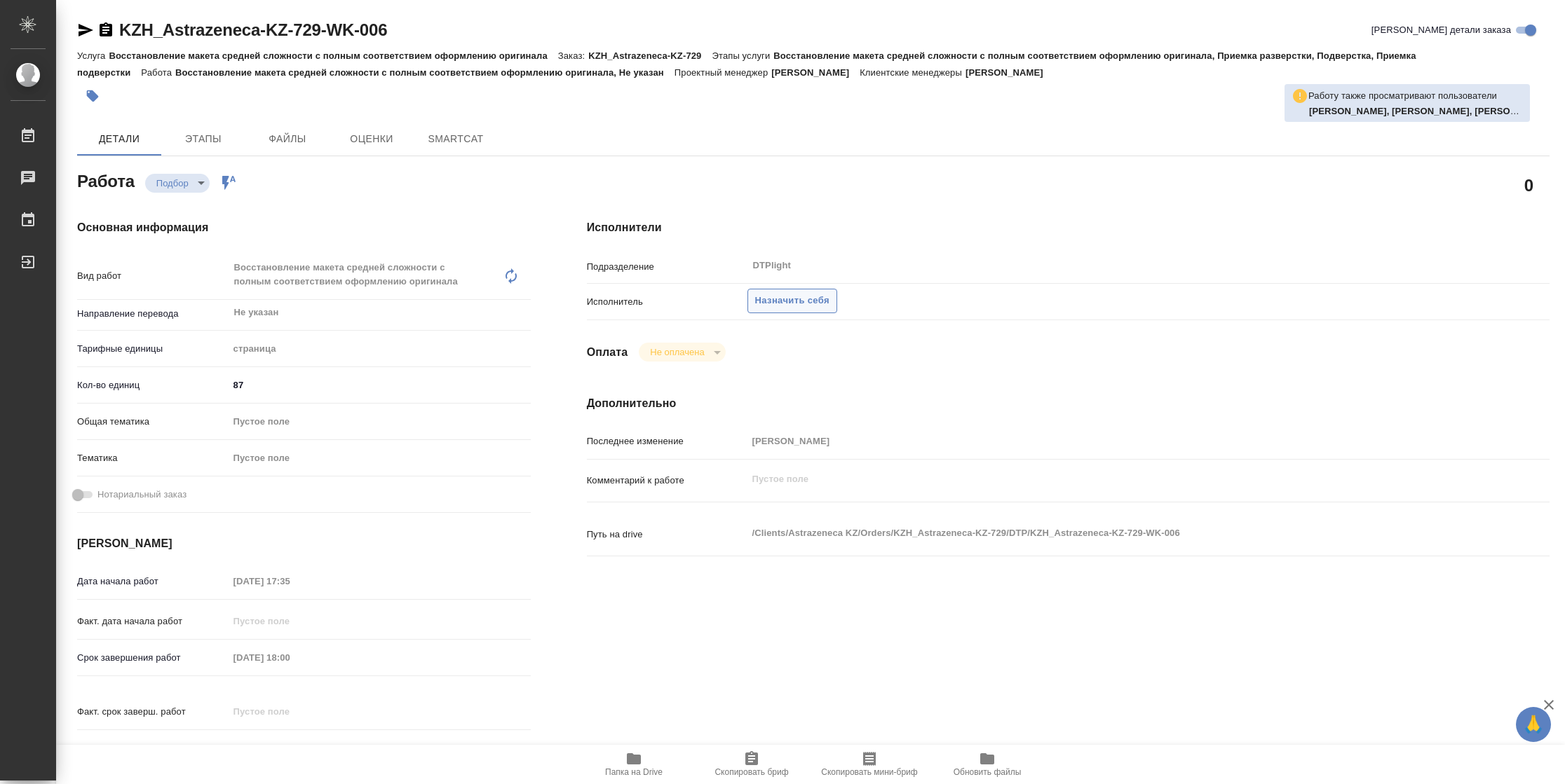
type textarea "x"
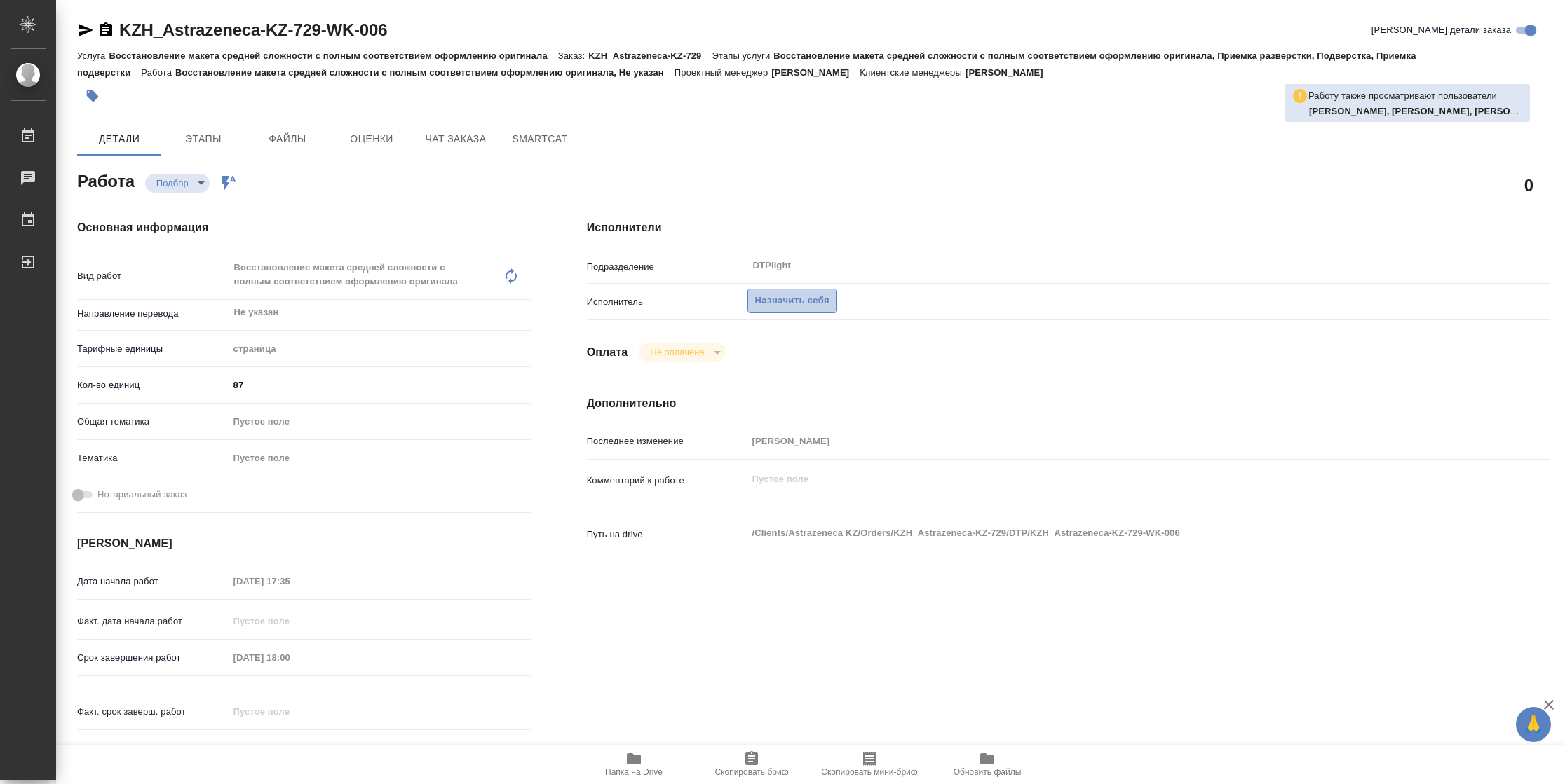
click at [807, 303] on span "Назначить себя" at bounding box center [792, 301] width 74 height 16
type textarea "x"
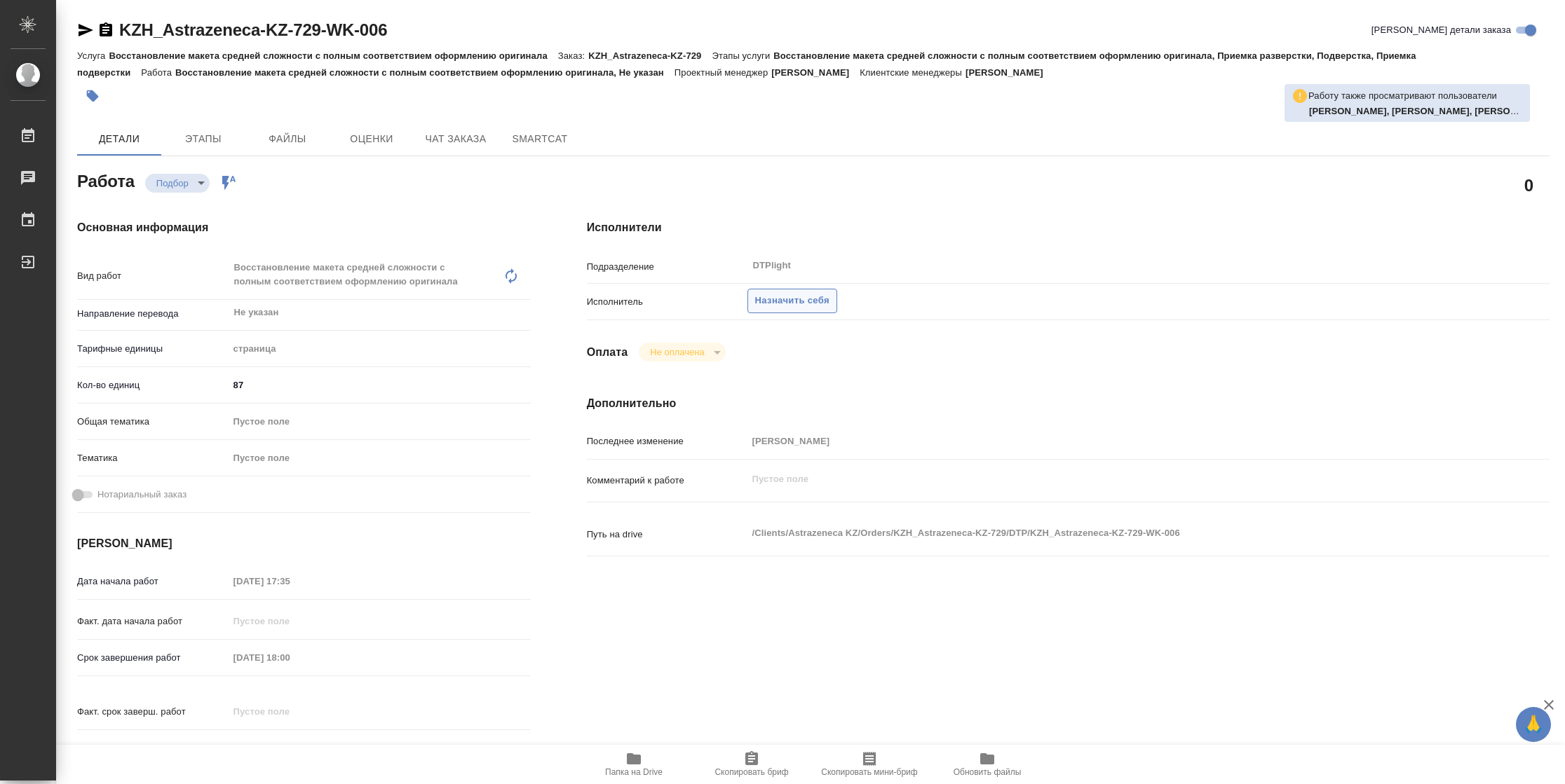
type textarea "x"
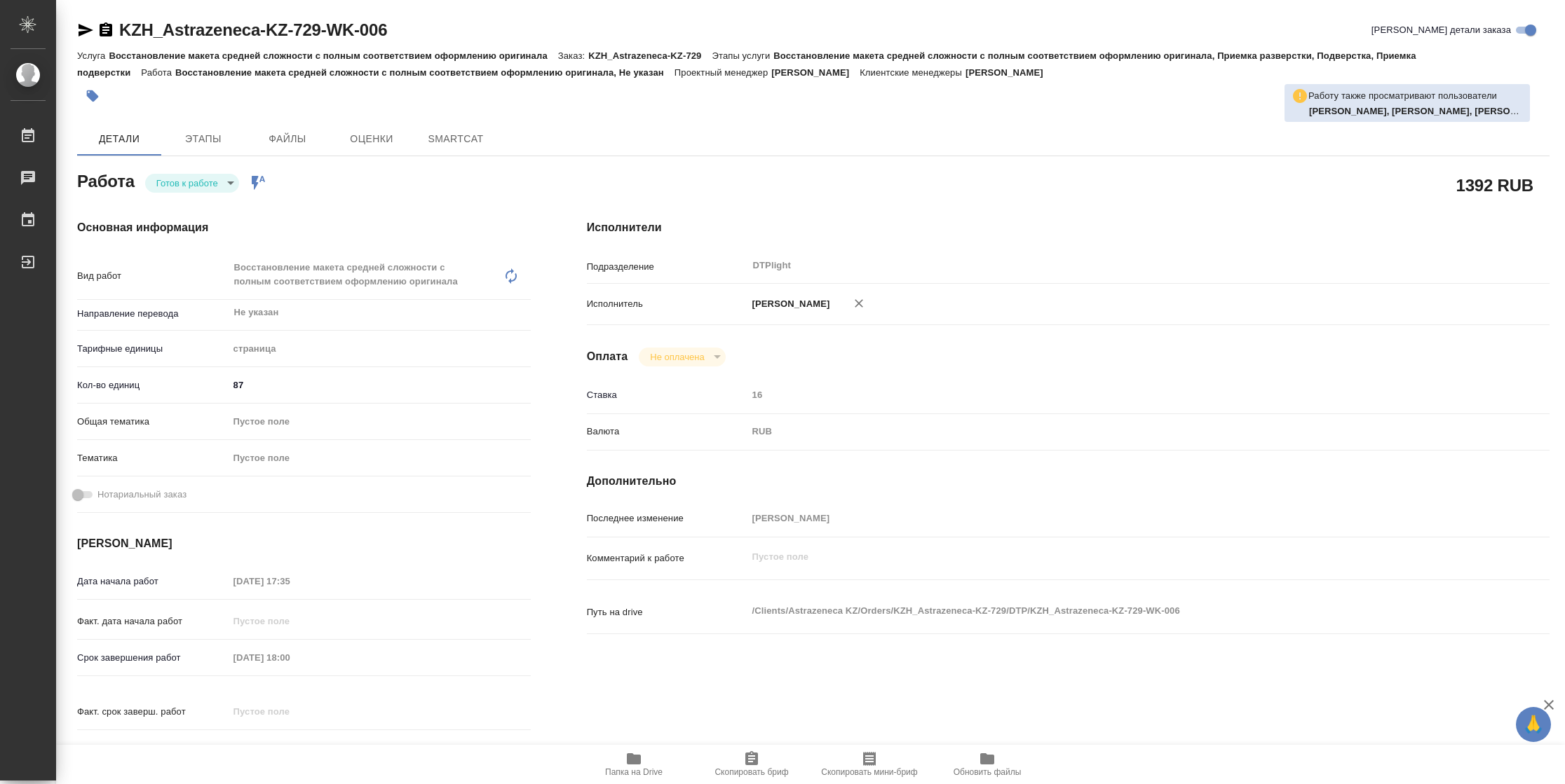
type textarea "x"
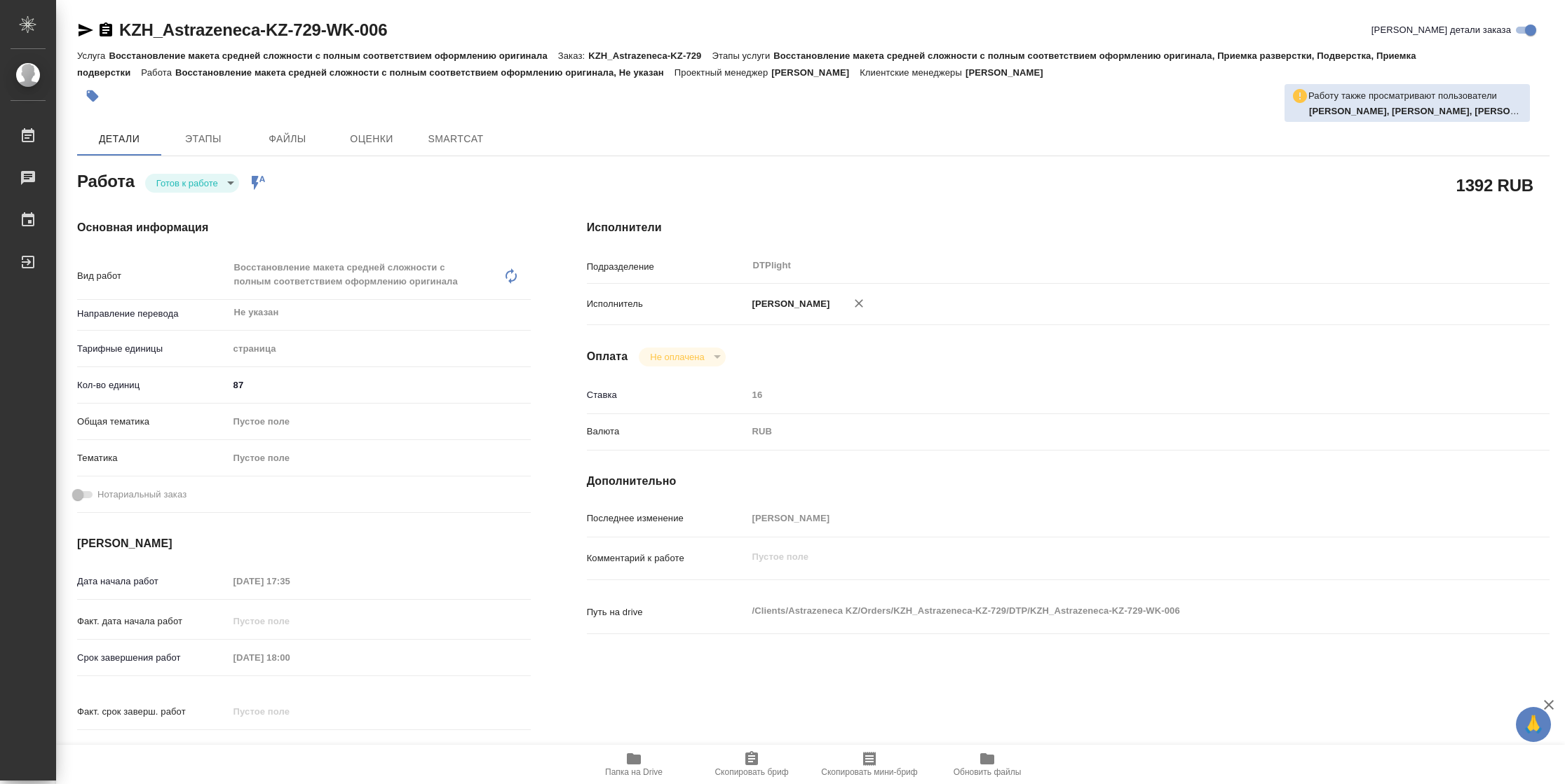
type textarea "x"
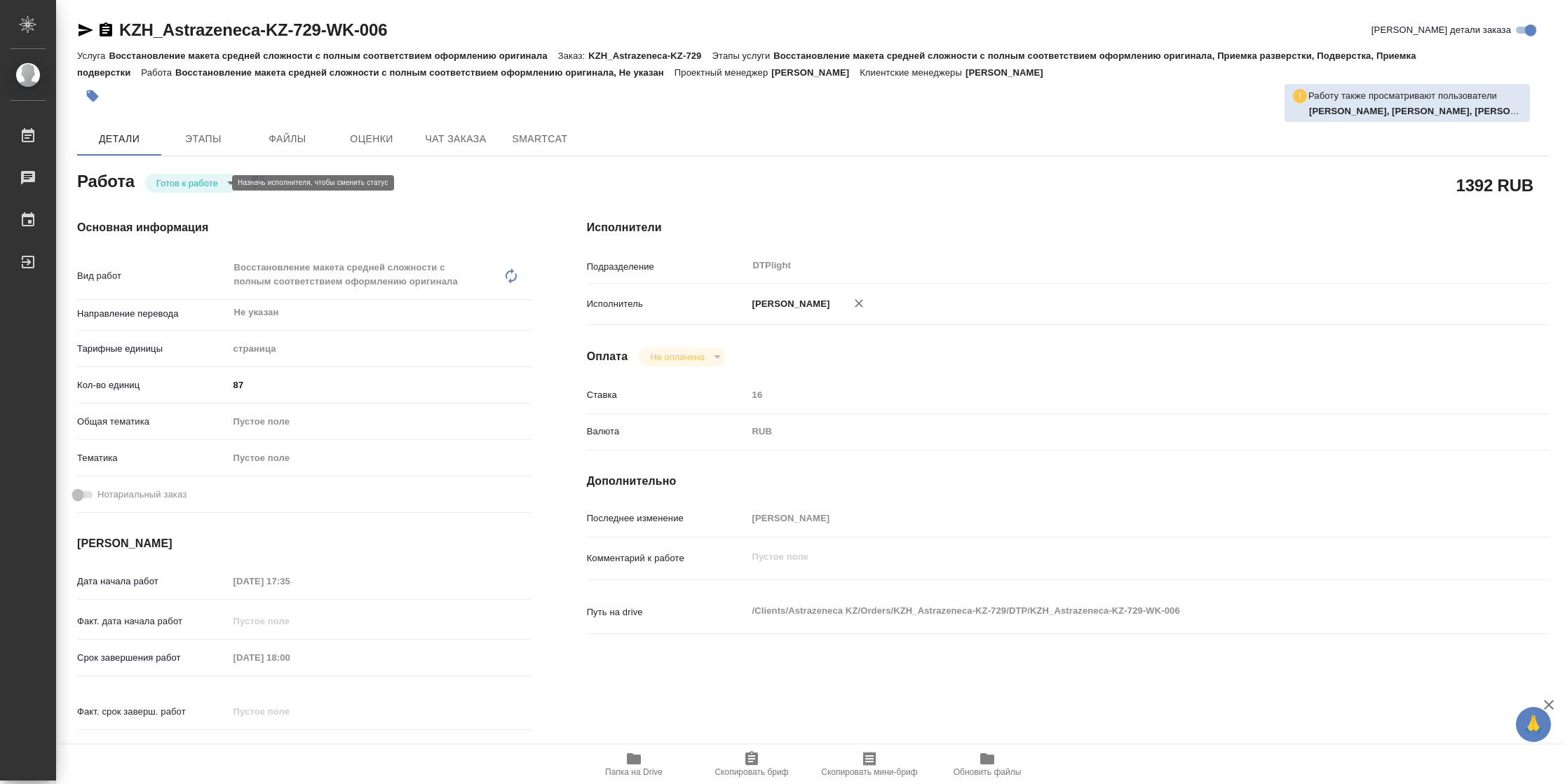
type textarea "x"
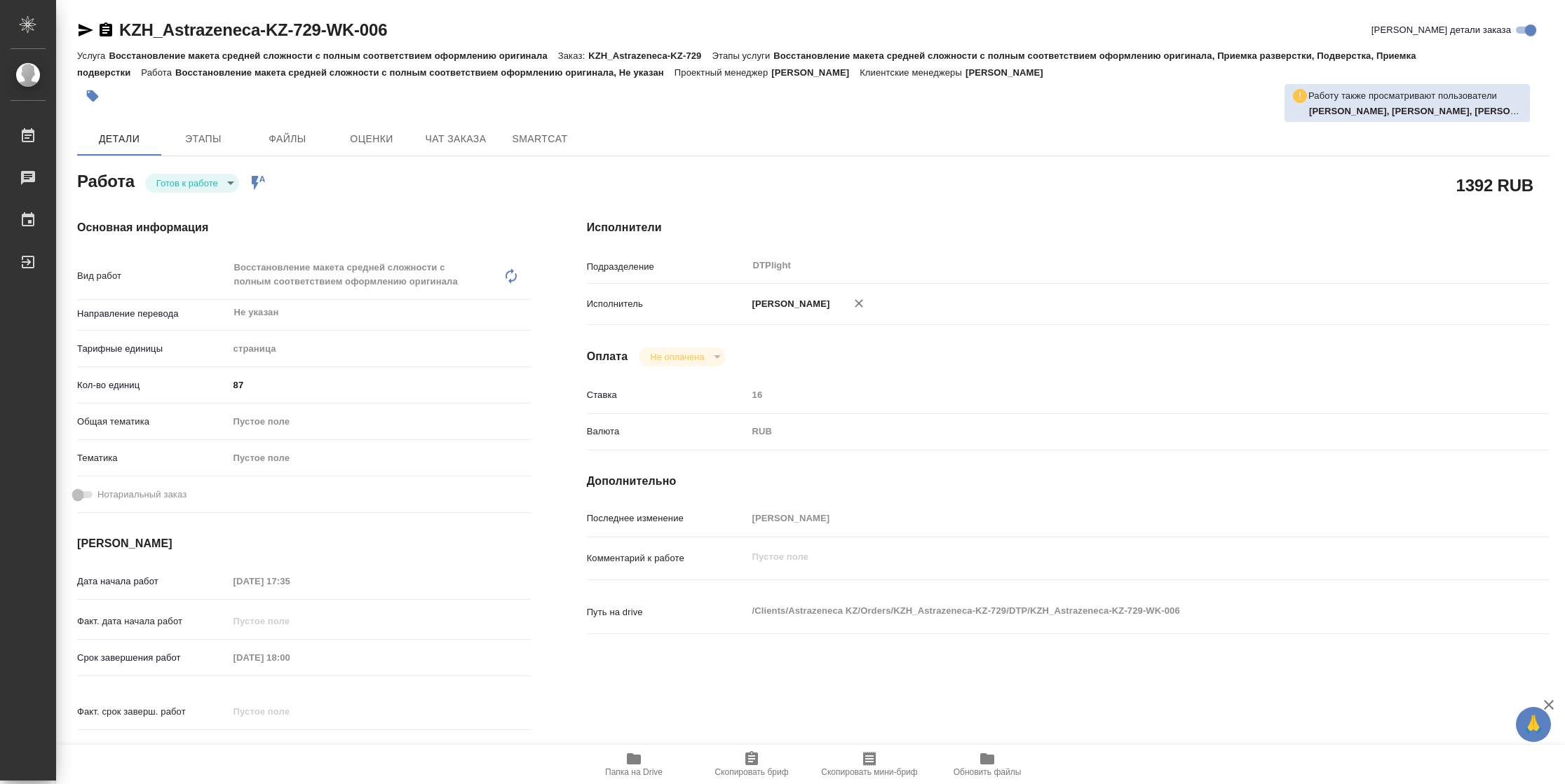
type textarea "x"
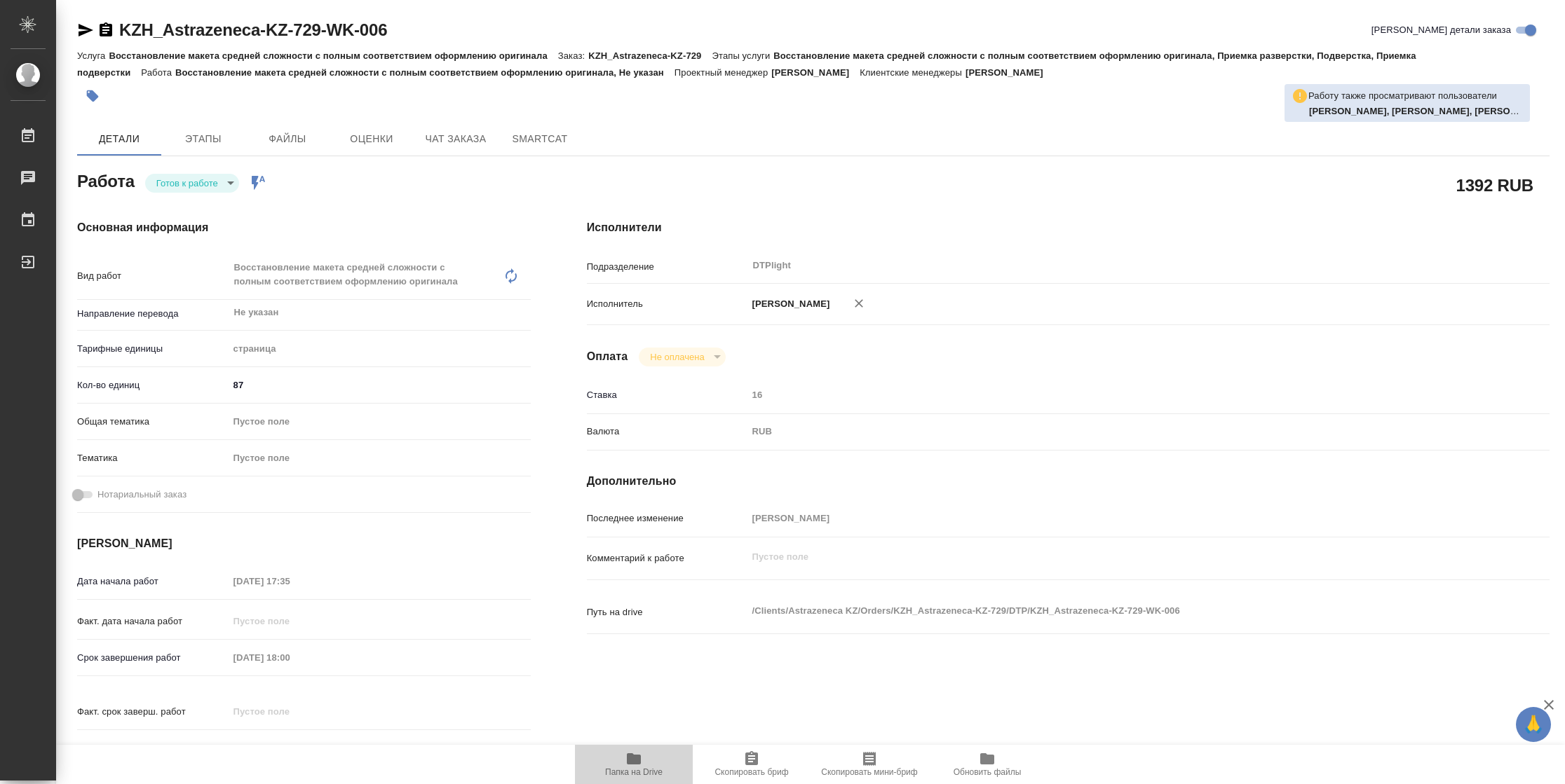
click at [631, 756] on icon "button" at bounding box center [634, 759] width 14 height 11
click at [176, 176] on body "🙏 .cls-1 fill:#fff; AWATERA Vasilyeva Natalia Работы 2 Чаты График Выйти KZH_As…" at bounding box center [782, 392] width 1565 height 784
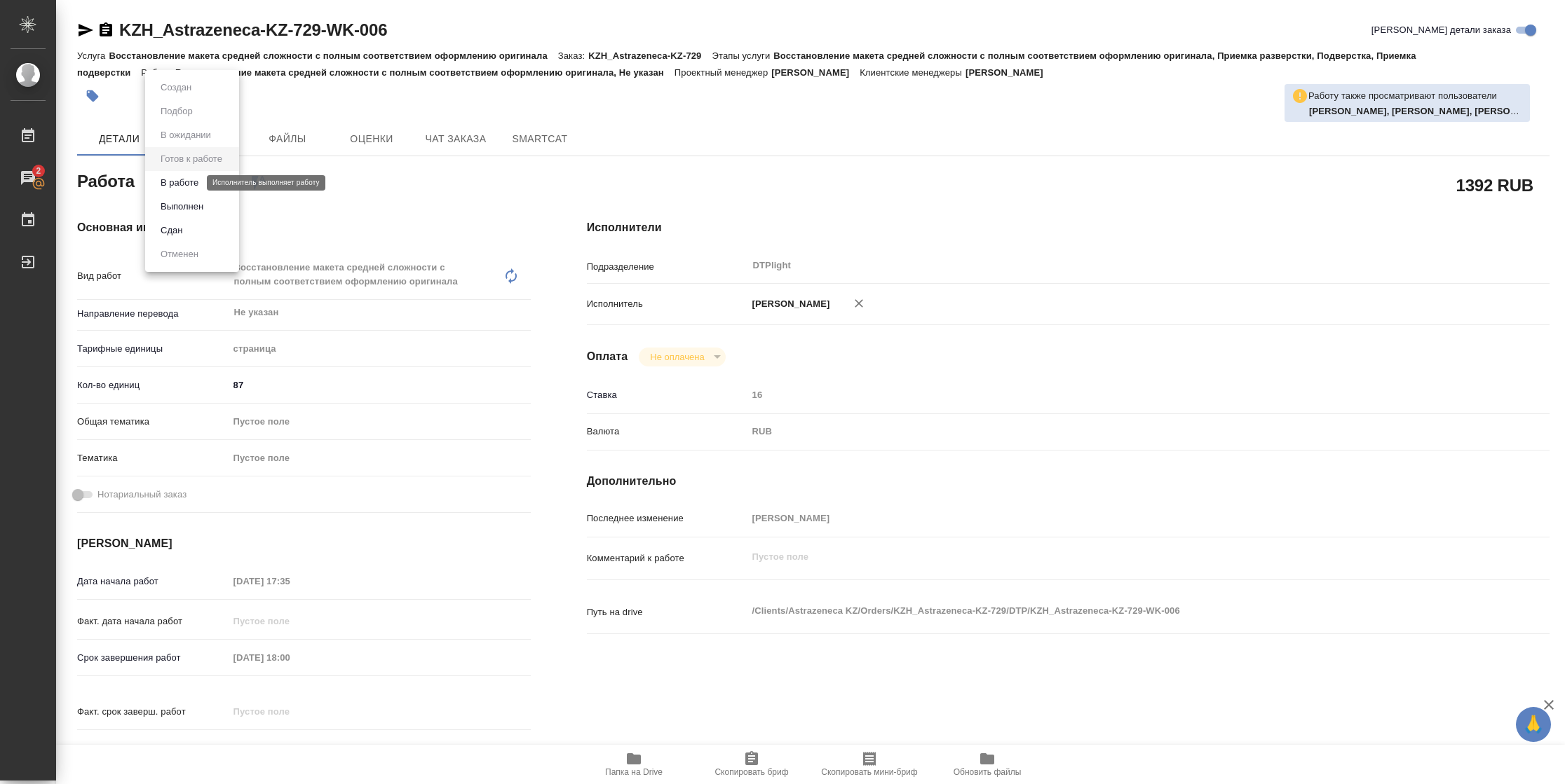
click at [176, 176] on button "В работе" at bounding box center [180, 183] width 47 height 15
type textarea "x"
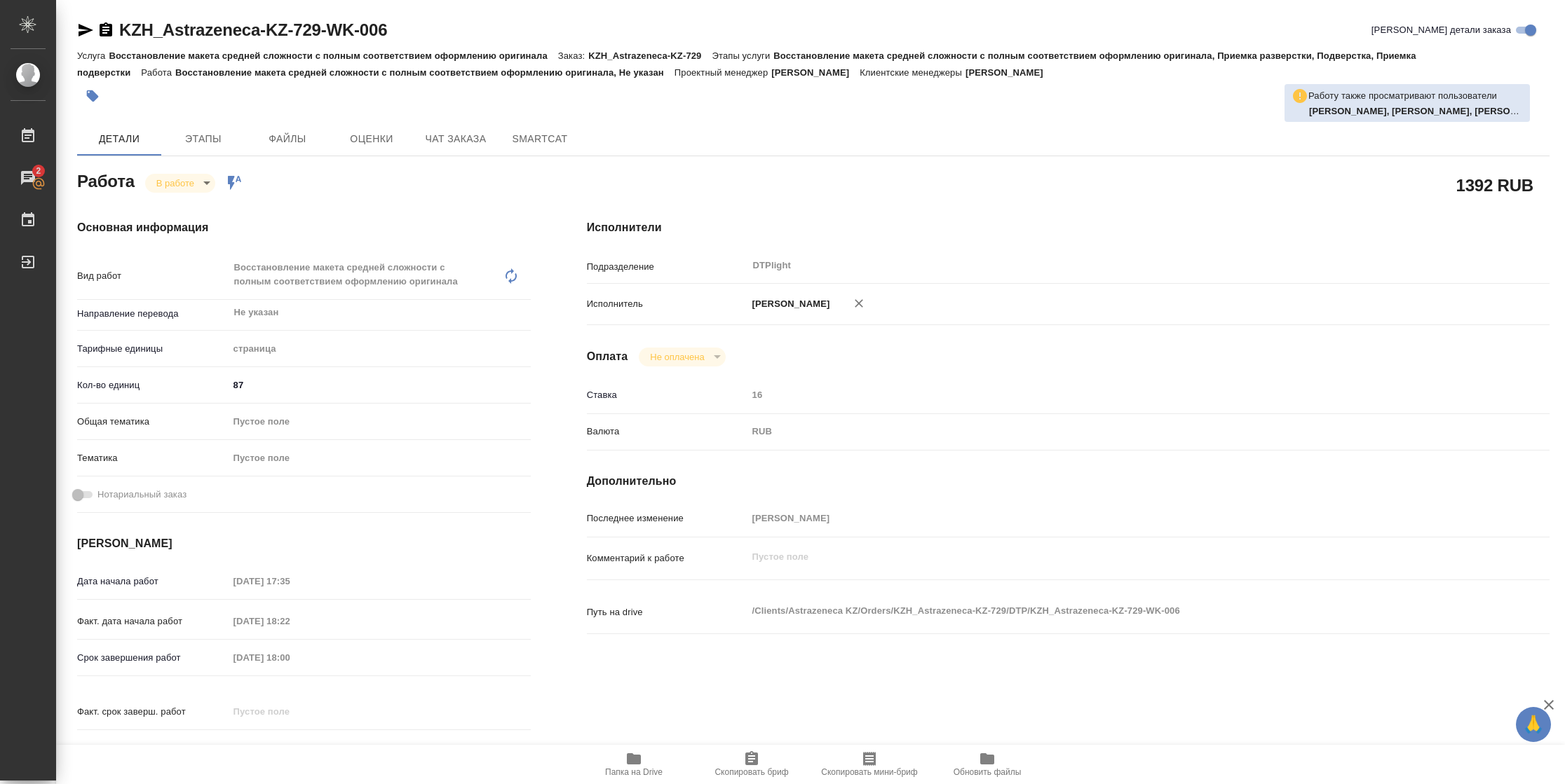
type textarea "x"
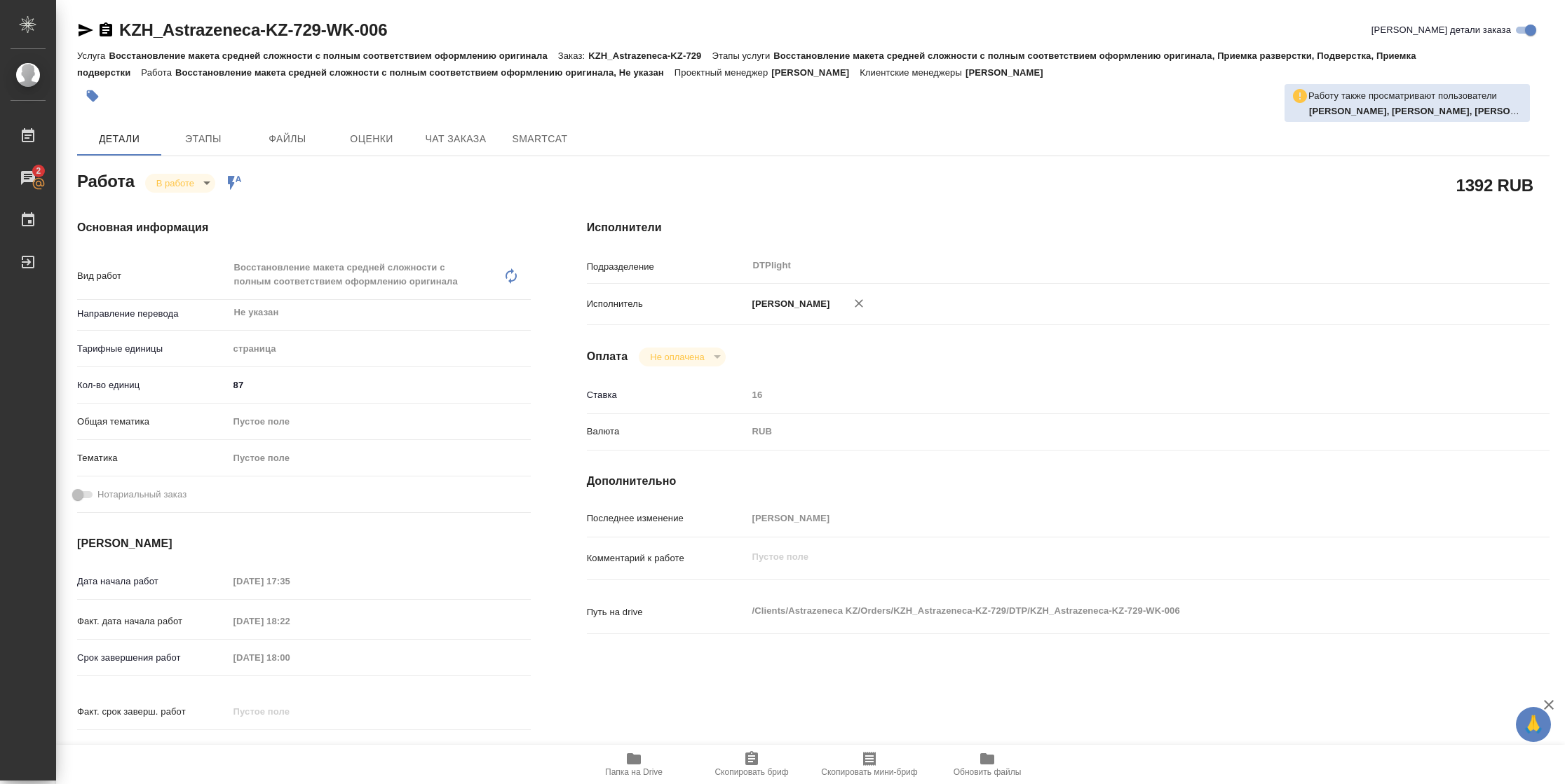
type textarea "x"
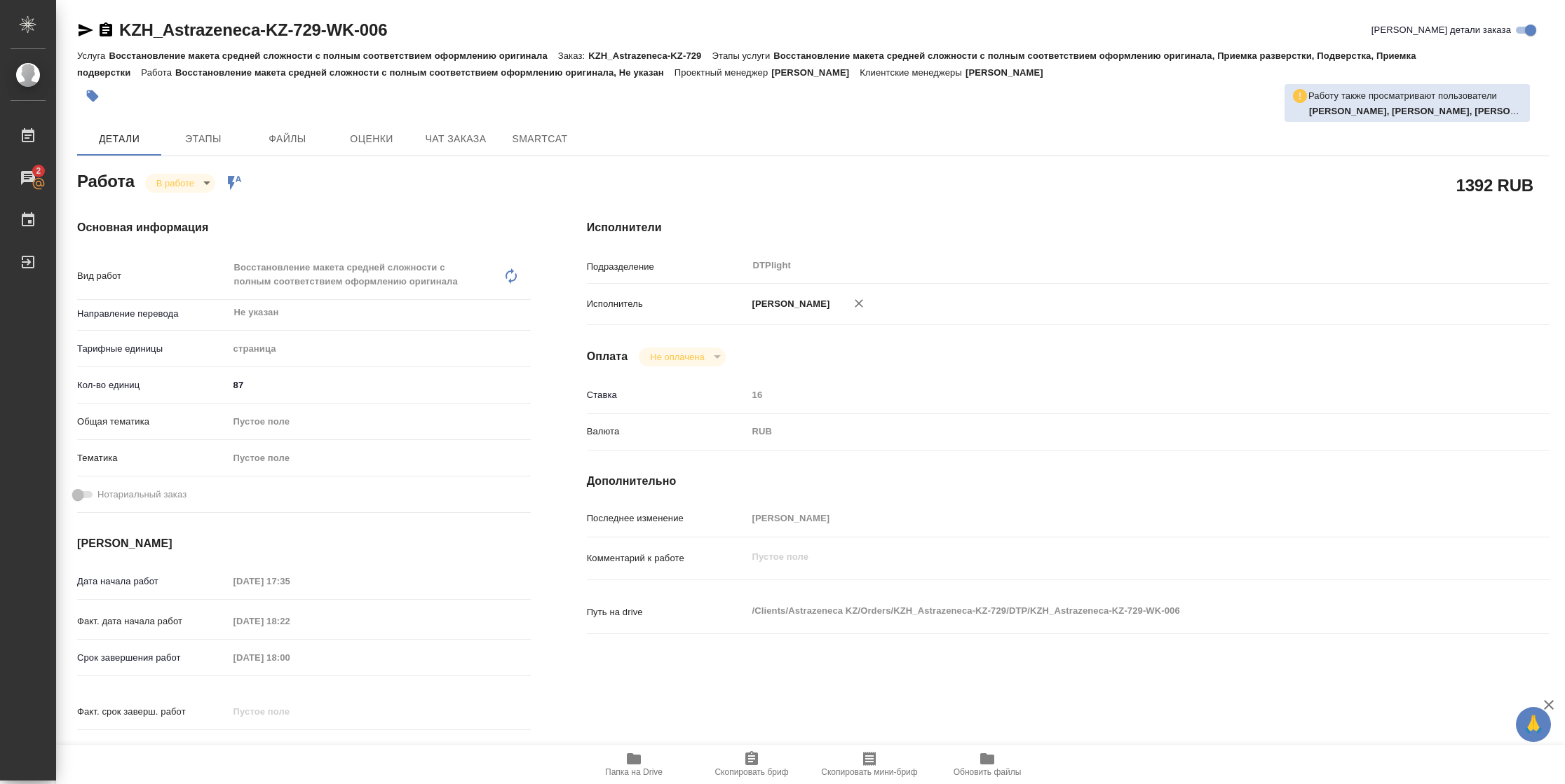
type textarea "x"
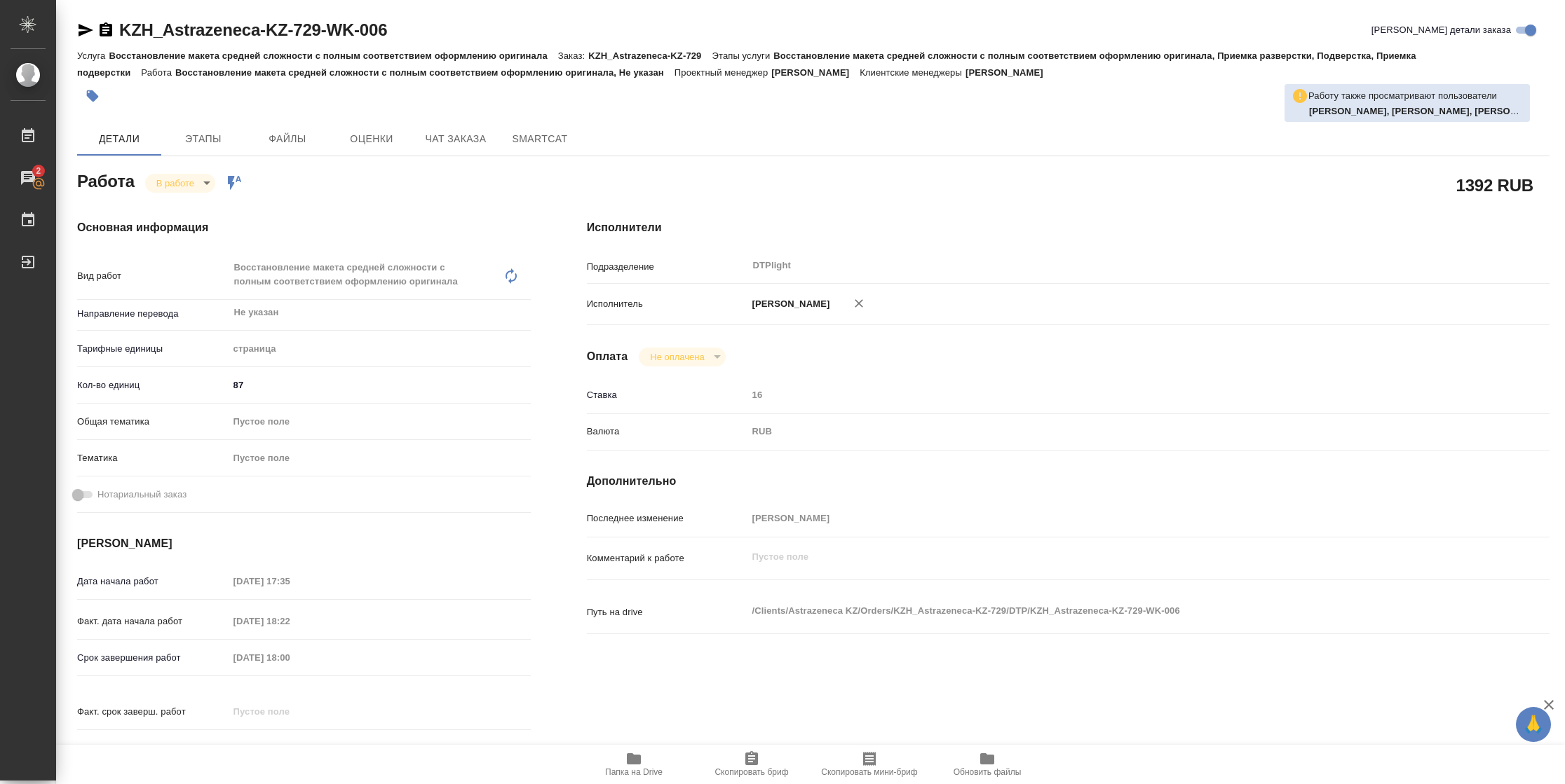
type textarea "x"
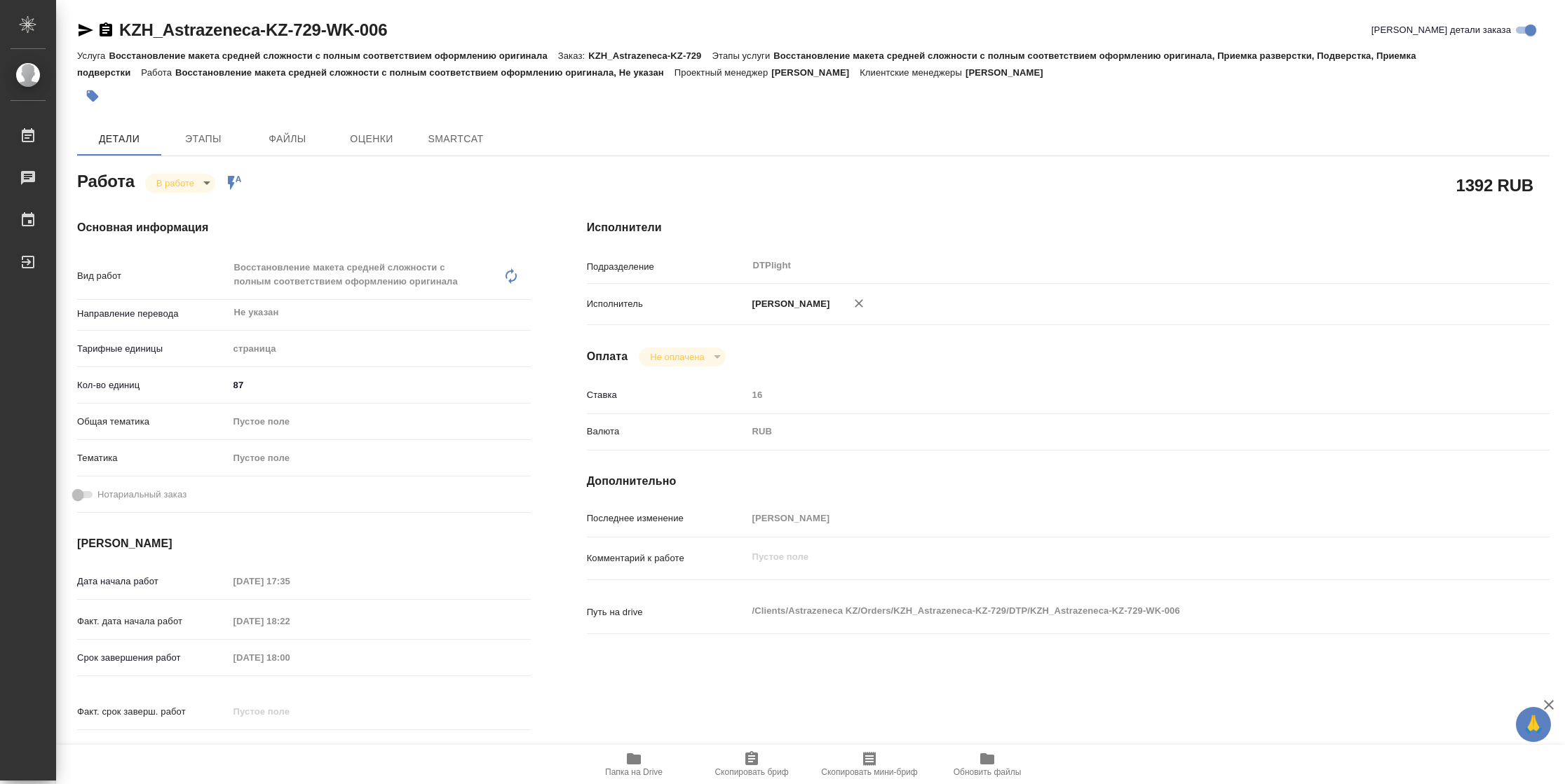
type textarea "x"
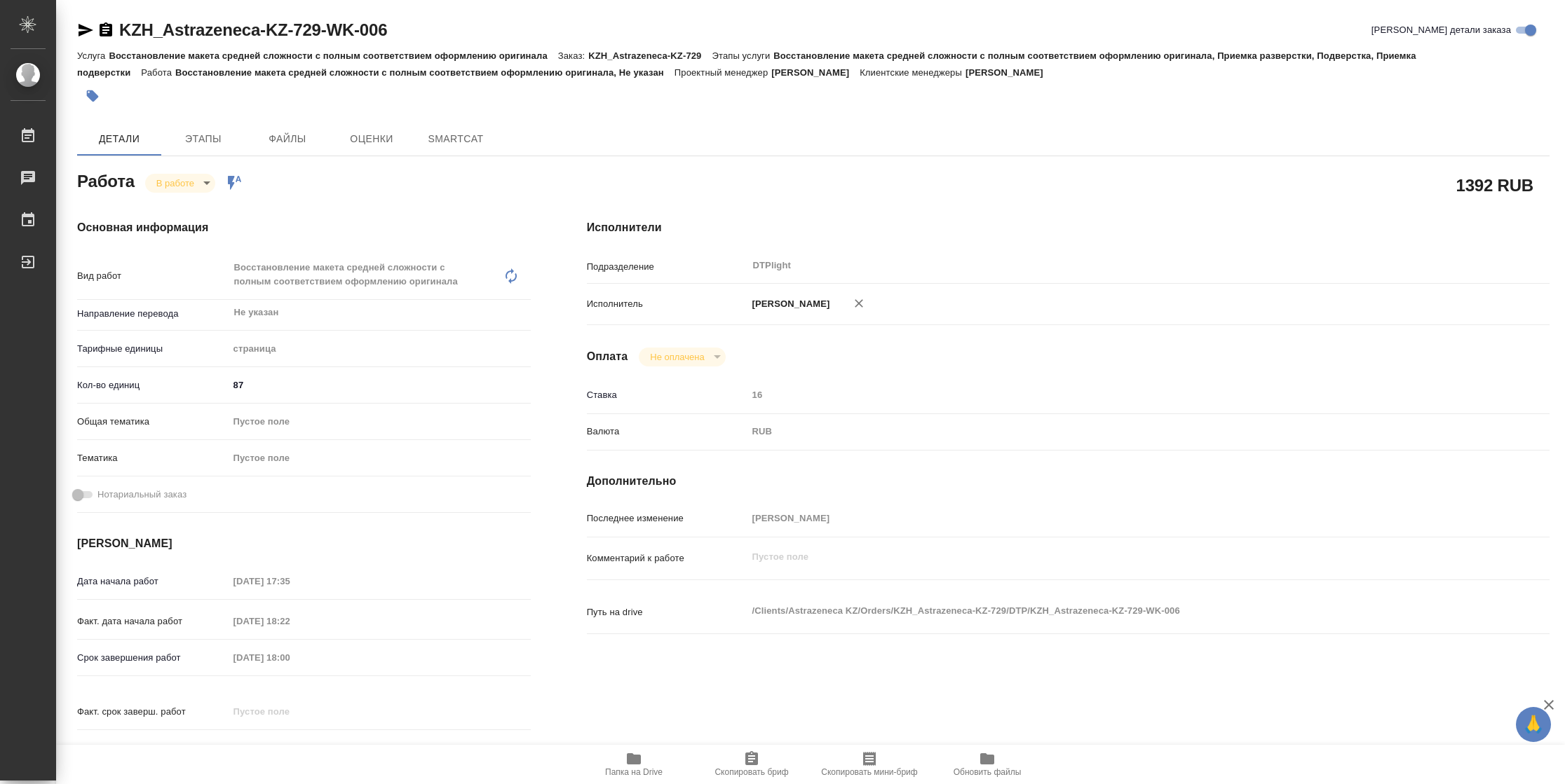
type textarea "x"
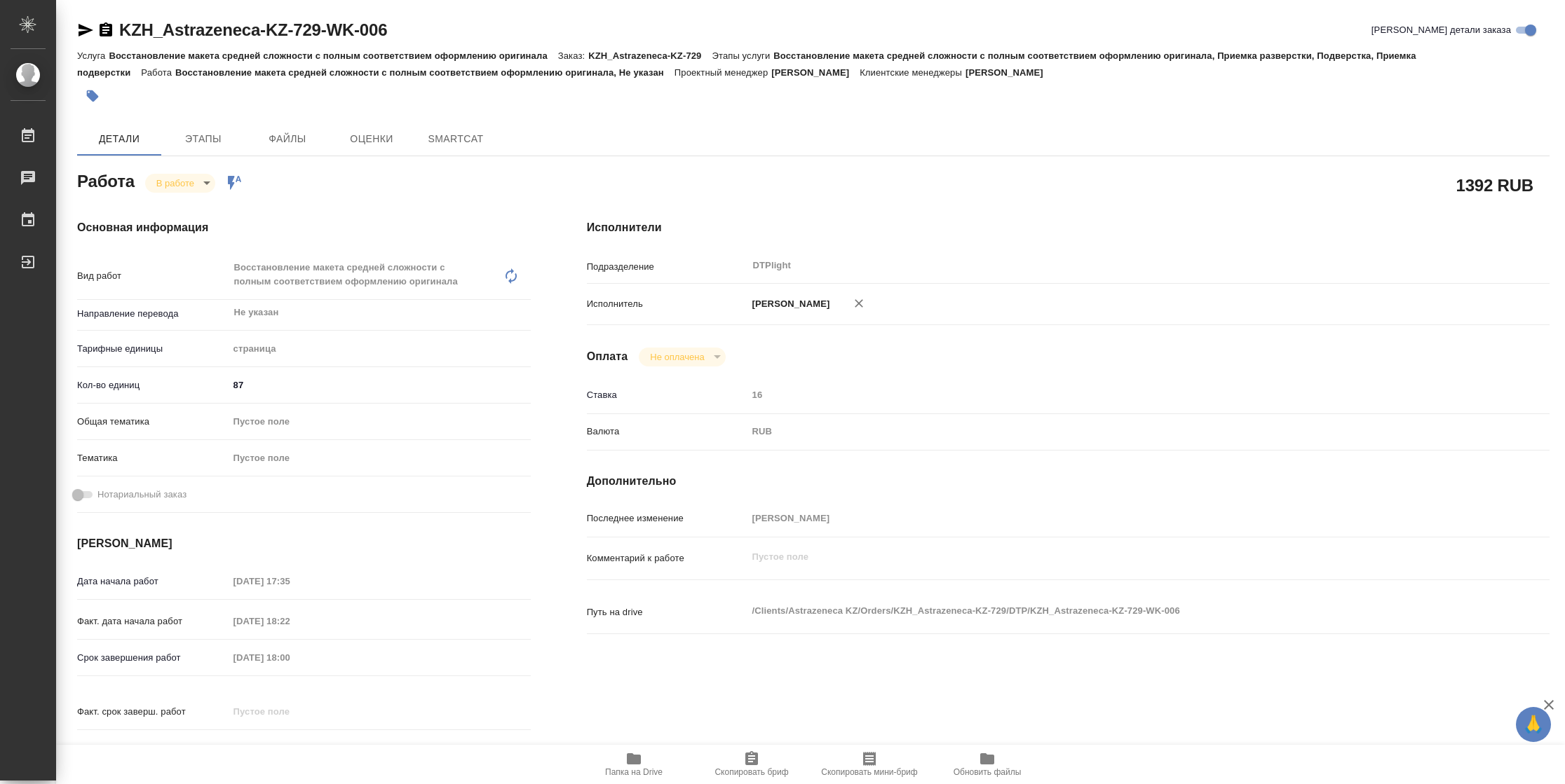
type textarea "x"
click at [79, 28] on icon "button" at bounding box center [85, 30] width 17 height 17
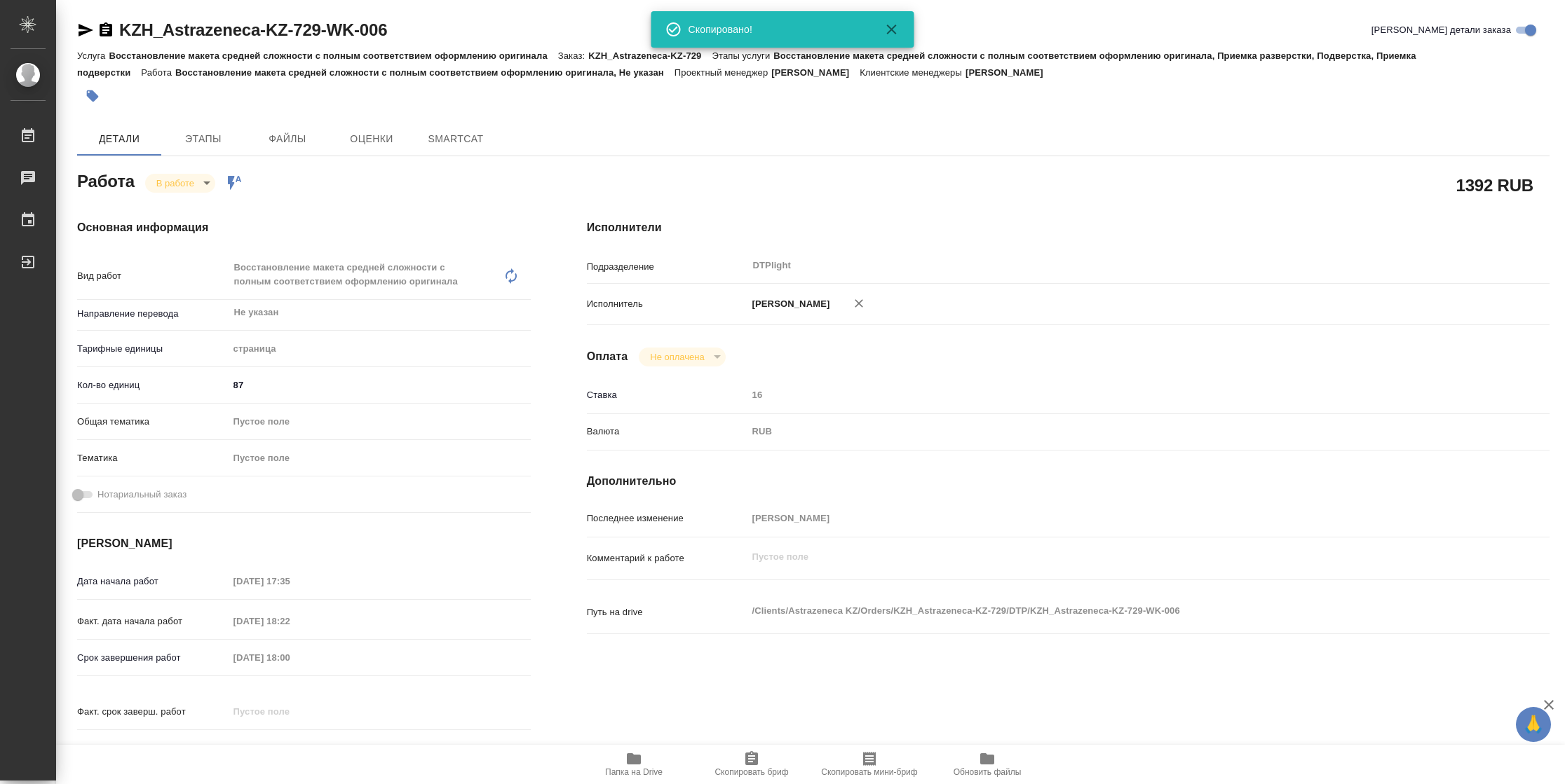
type textarea "x"
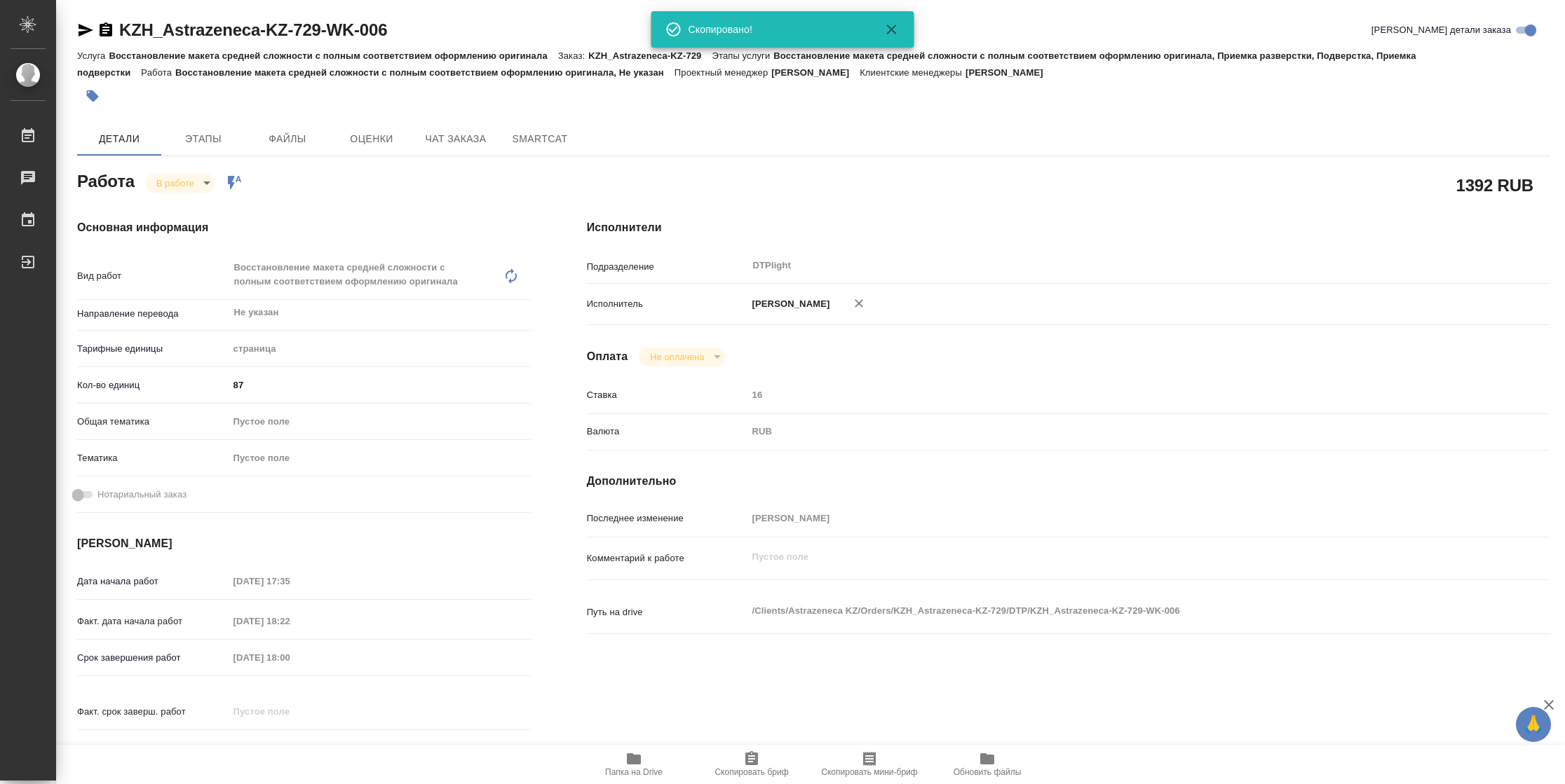
type textarea "x"
